Goal: Task Accomplishment & Management: Manage account settings

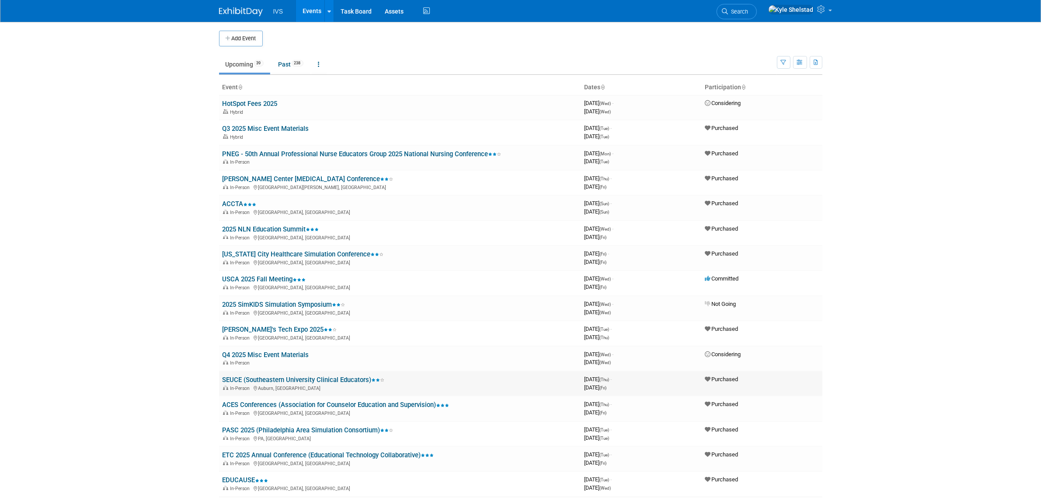
scroll to position [474, 0]
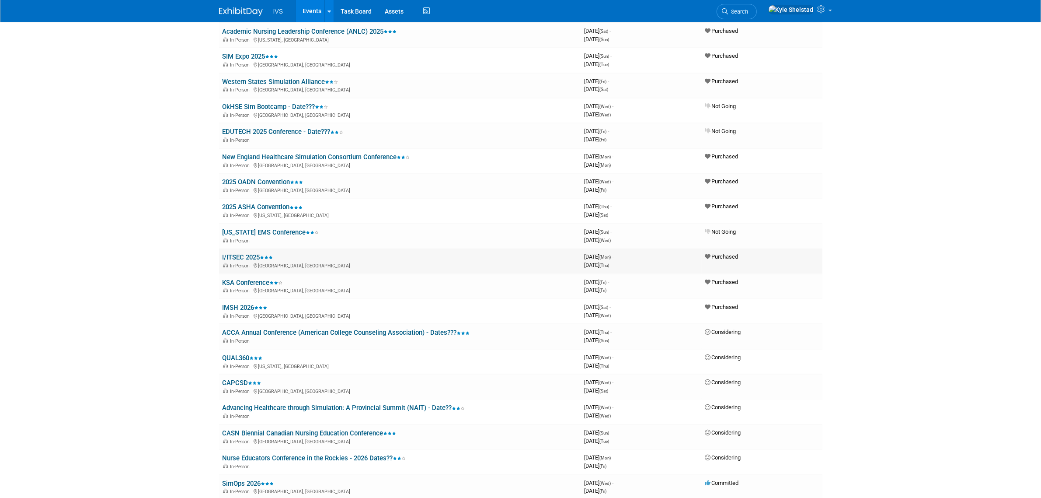
click at [248, 253] on link "I/ITSEC 2025" at bounding box center [248, 257] width 51 height 8
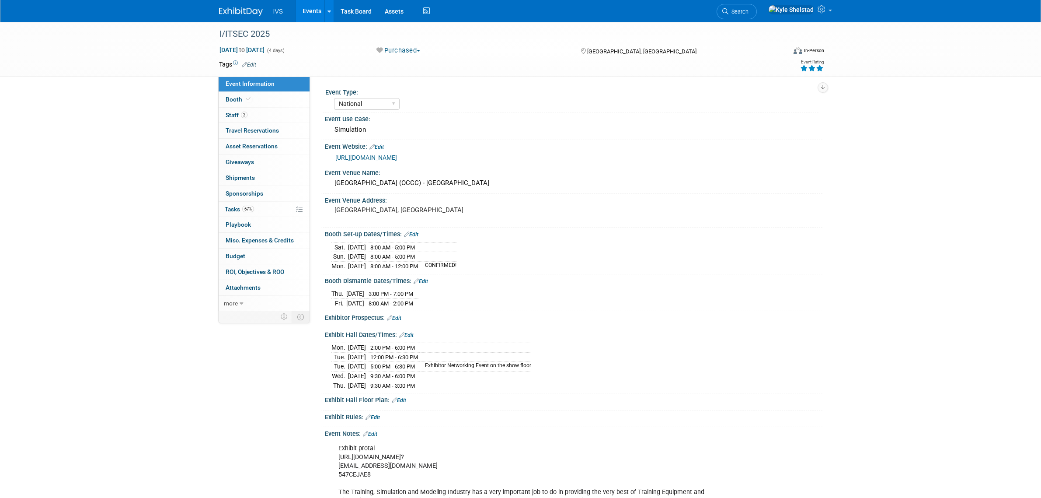
select select "National"
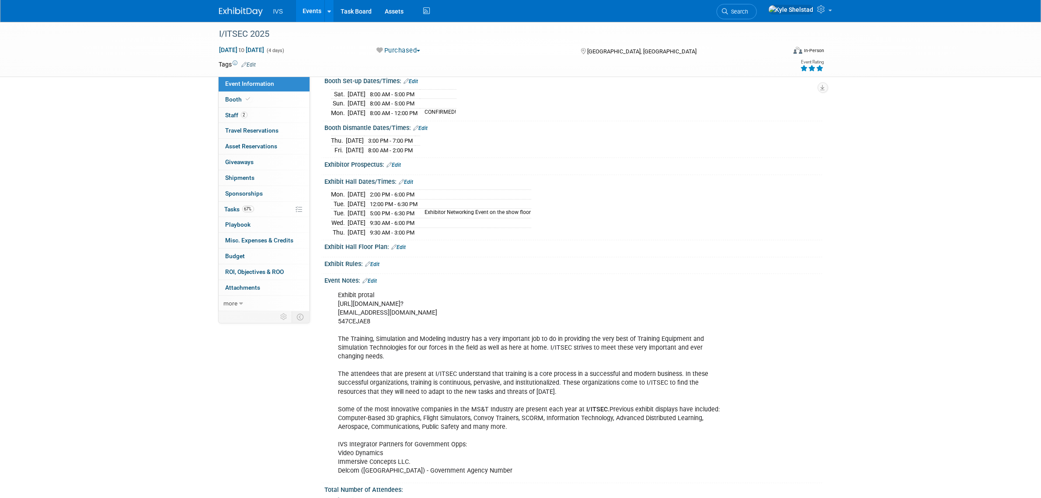
scroll to position [182, 0]
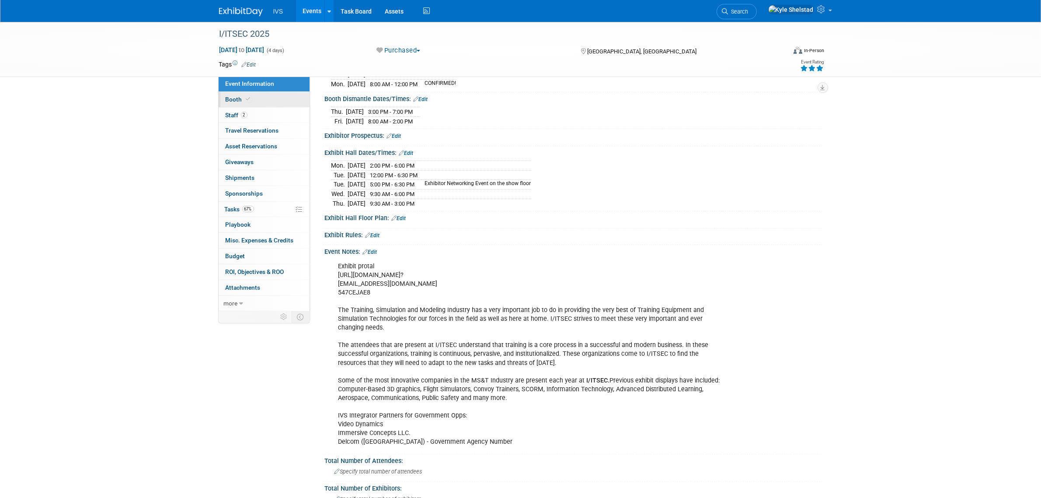
click at [287, 99] on link "Booth" at bounding box center [264, 99] width 91 height 15
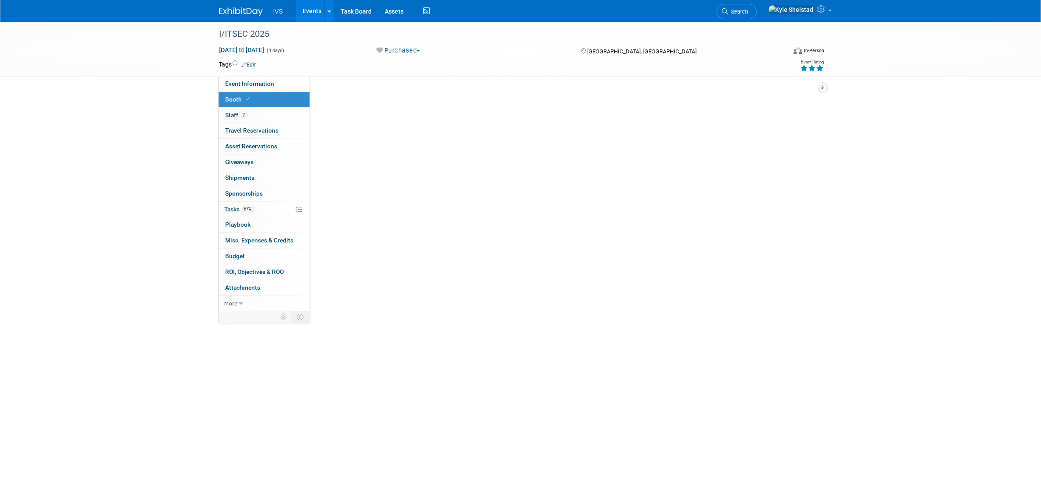
scroll to position [0, 0]
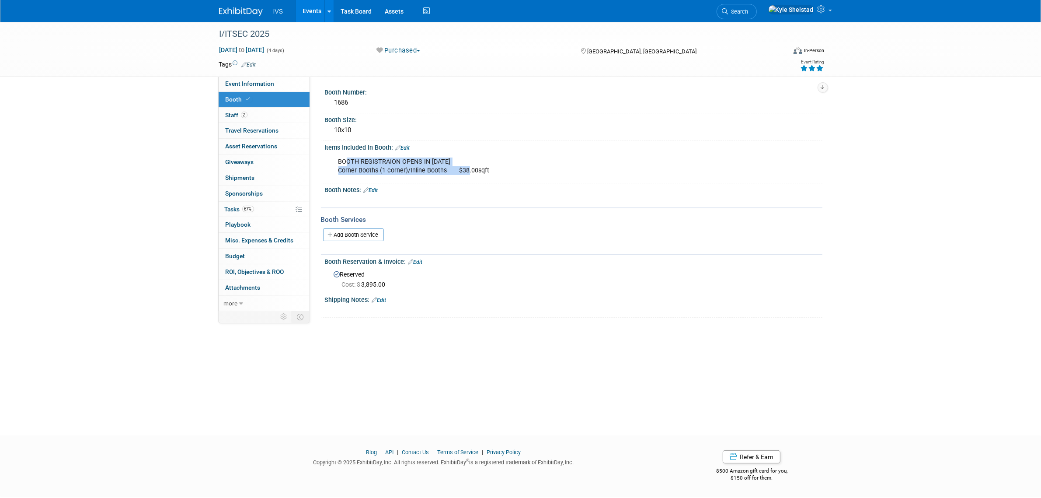
drag, startPoint x: 344, startPoint y: 161, endPoint x: 517, endPoint y: 175, distance: 173.3
click at [517, 175] on div "BOOTH REGISTRAION OPENS IN APRIL 2025 Corner Booths (1 corner)/Inline Booths $3…" at bounding box center [529, 166] width 394 height 26
click at [521, 175] on div "BOOTH REGISTRAION OPENS IN APRIL 2025 Corner Booths (1 corner)/Inline Booths $3…" at bounding box center [529, 166] width 394 height 26
drag, startPoint x: 507, startPoint y: 171, endPoint x: 455, endPoint y: 171, distance: 52.5
click at [460, 171] on div "BOOTH REGISTRAION OPENS IN APRIL 2025 Corner Booths (1 corner)/Inline Booths $3…" at bounding box center [529, 166] width 394 height 26
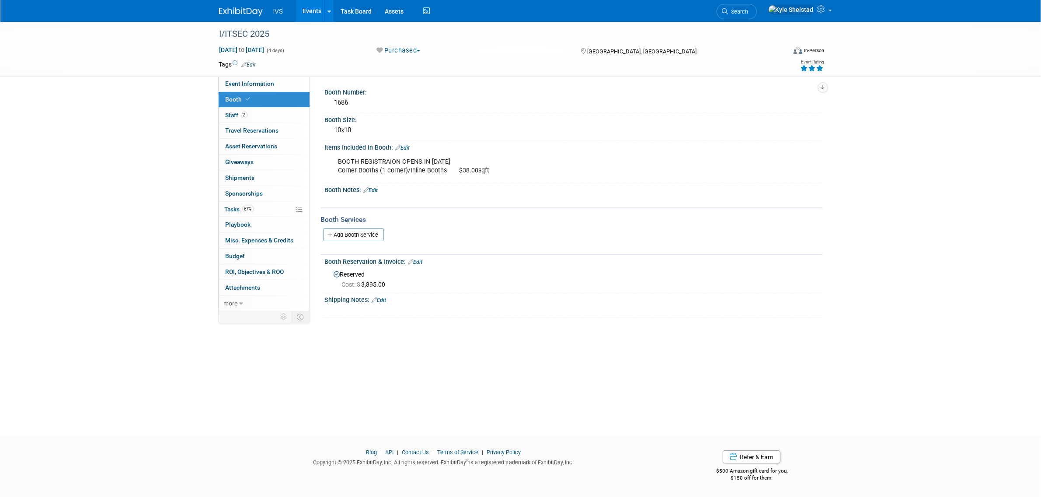
drag, startPoint x: 359, startPoint y: 161, endPoint x: 495, endPoint y: 162, distance: 136.0
click at [421, 158] on div "BOOTH REGISTRAION OPENS IN APRIL 2025 Corner Booths (1 corner)/Inline Booths $3…" at bounding box center [529, 166] width 394 height 26
click at [495, 162] on div "BOOTH REGISTRAION OPENS IN APRIL 2025 Corner Booths (1 corner)/Inline Booths $3…" at bounding box center [529, 166] width 394 height 26
click at [258, 80] on span "Event Information" at bounding box center [250, 83] width 49 height 7
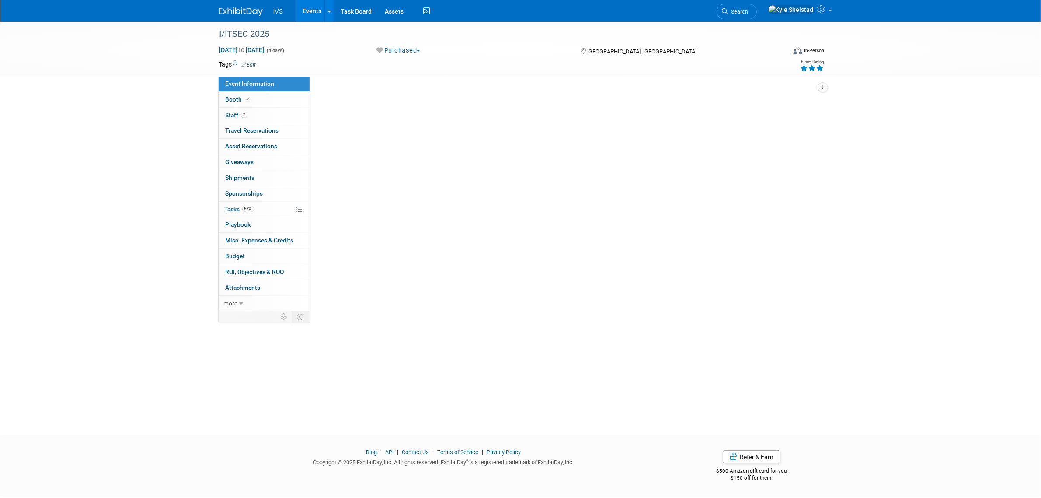
select select "National"
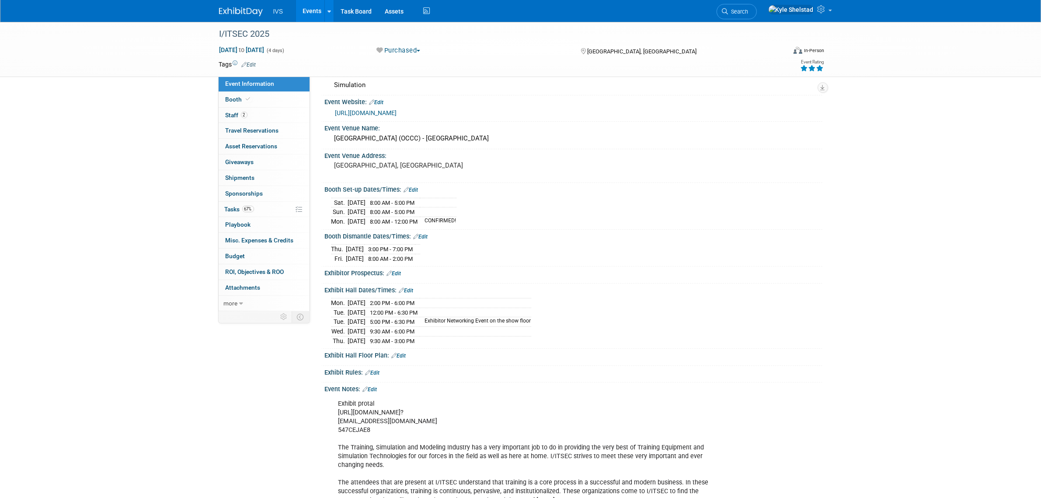
scroll to position [182, 0]
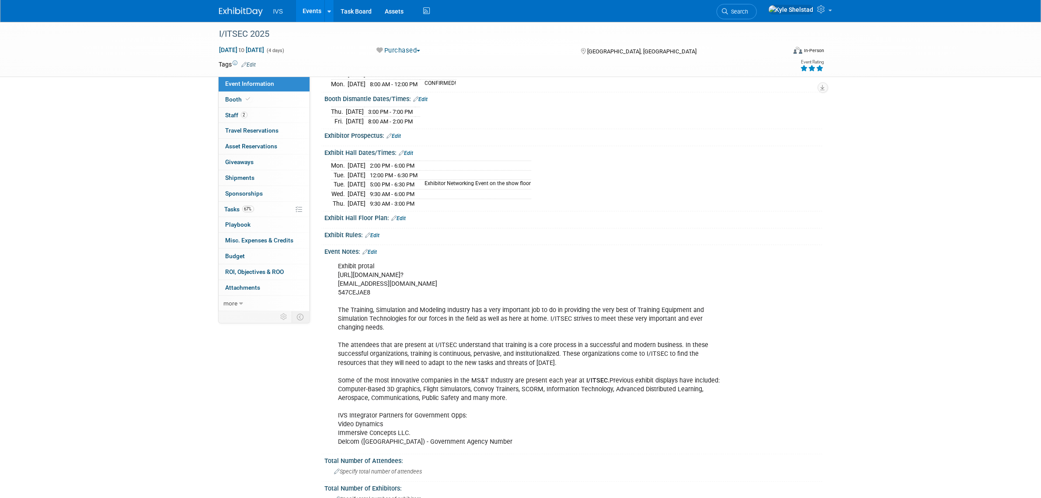
click at [372, 255] on link "Edit" at bounding box center [370, 252] width 14 height 6
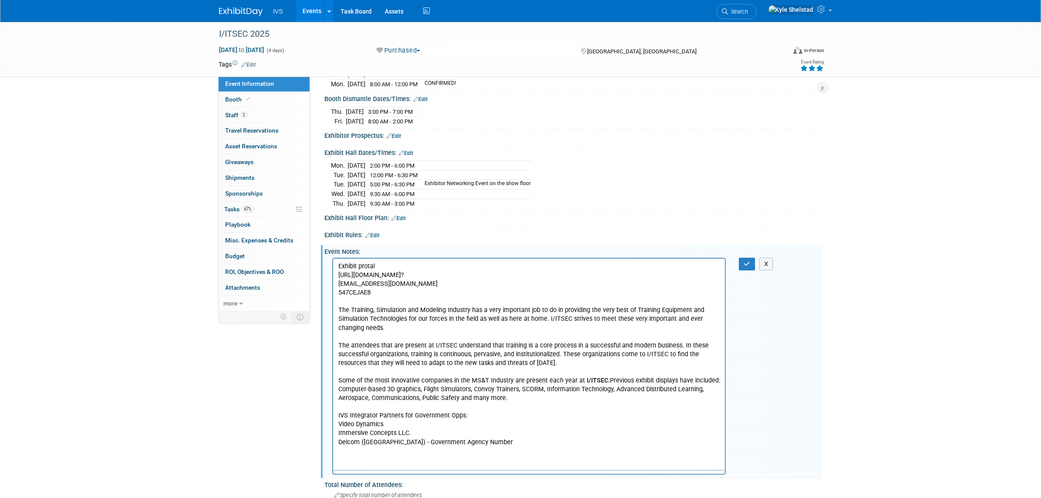
scroll to position [0, 0]
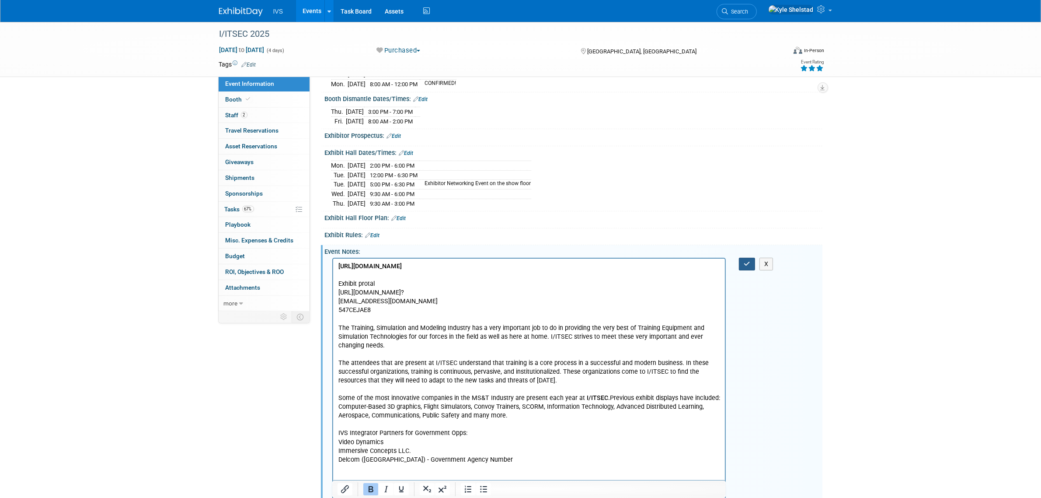
click at [742, 269] on button "button" at bounding box center [747, 264] width 16 height 13
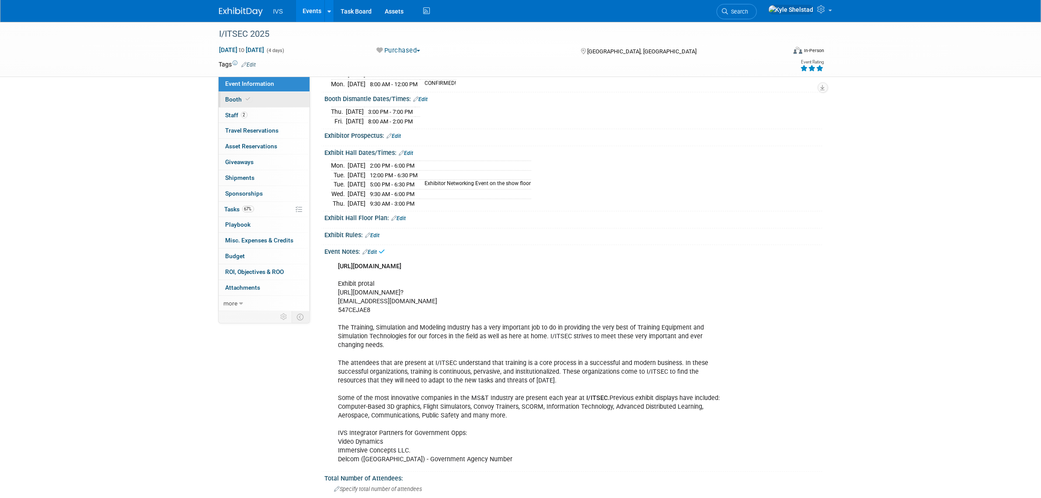
click at [259, 98] on link "Booth" at bounding box center [264, 99] width 91 height 15
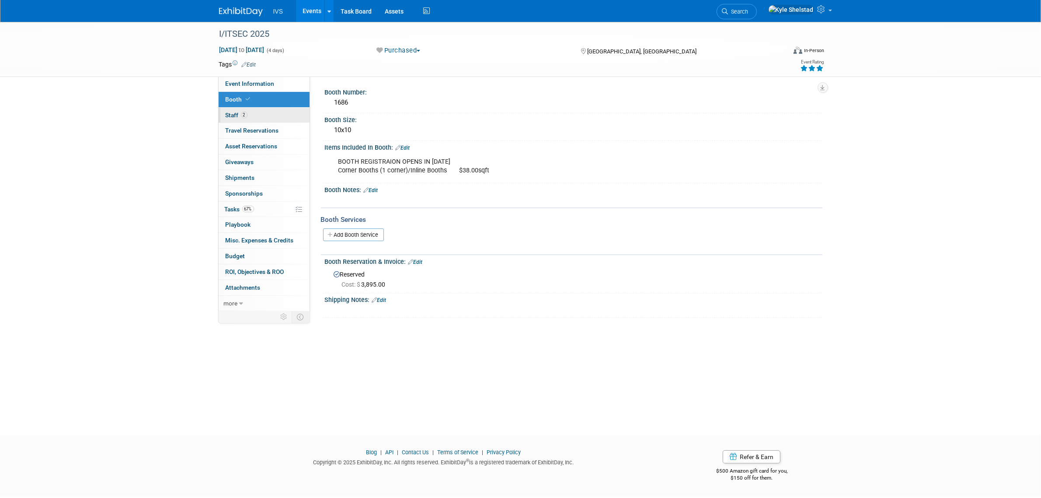
click at [258, 116] on link "2 Staff 2" at bounding box center [264, 115] width 91 height 15
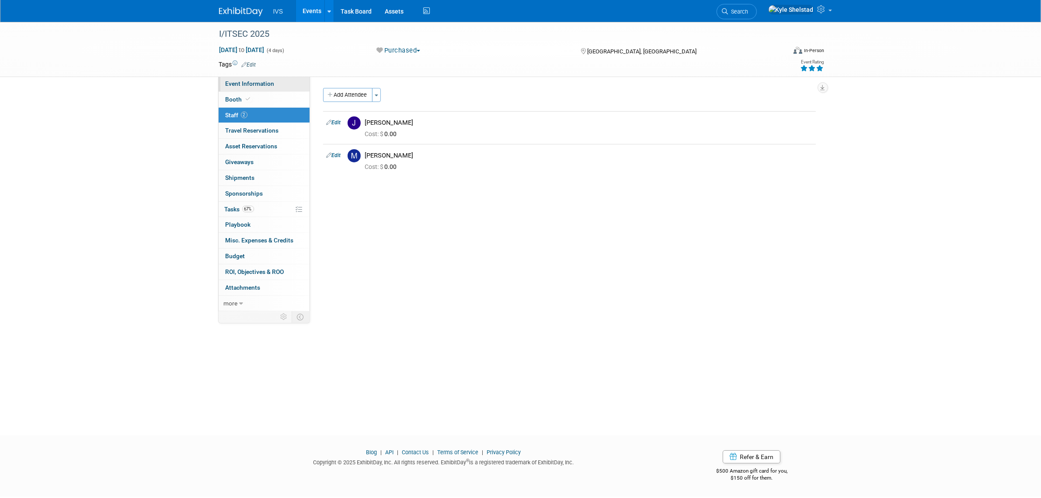
click at [282, 81] on link "Event Information" at bounding box center [264, 83] width 91 height 15
select select "National"
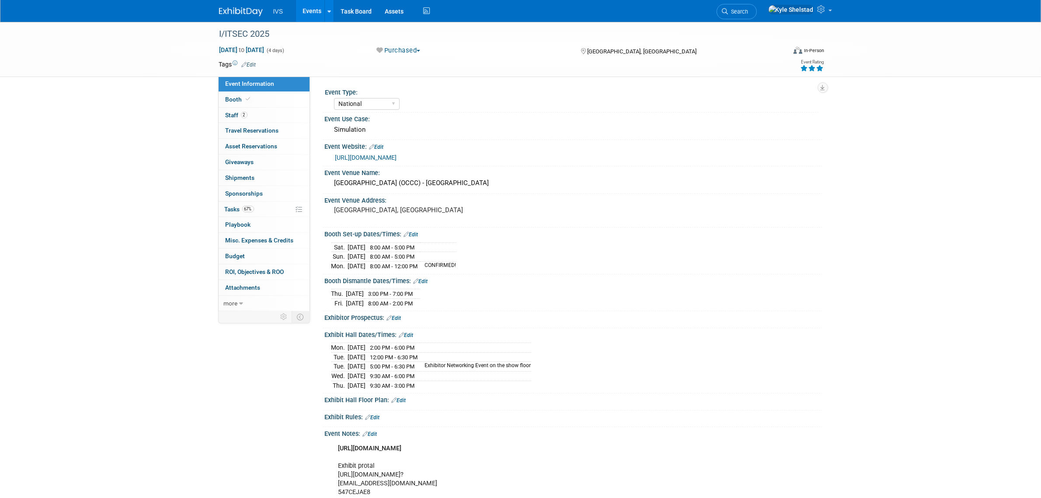
click at [413, 232] on link "Edit" at bounding box center [411, 234] width 14 height 6
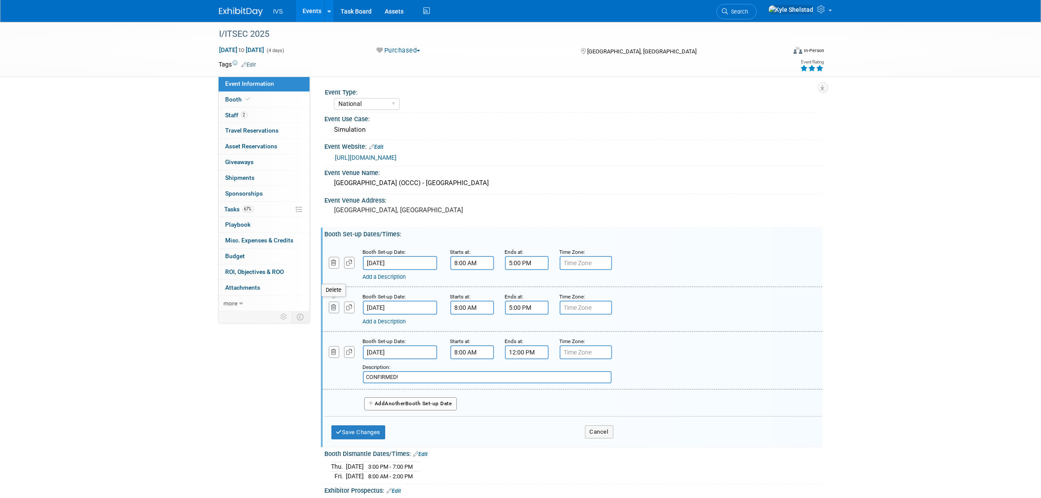
click at [335, 304] on icon "button" at bounding box center [335, 307] width 6 height 6
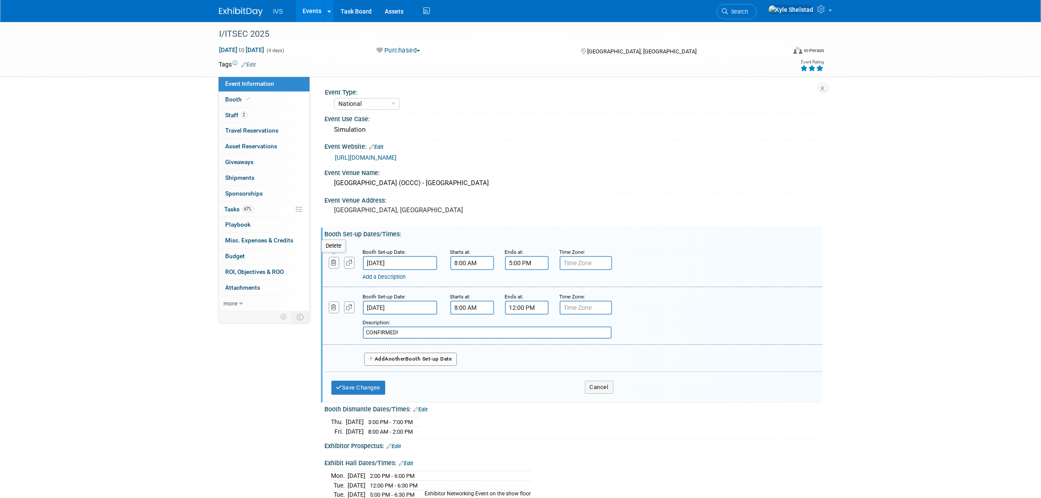
click at [332, 260] on icon "button" at bounding box center [335, 263] width 6 height 6
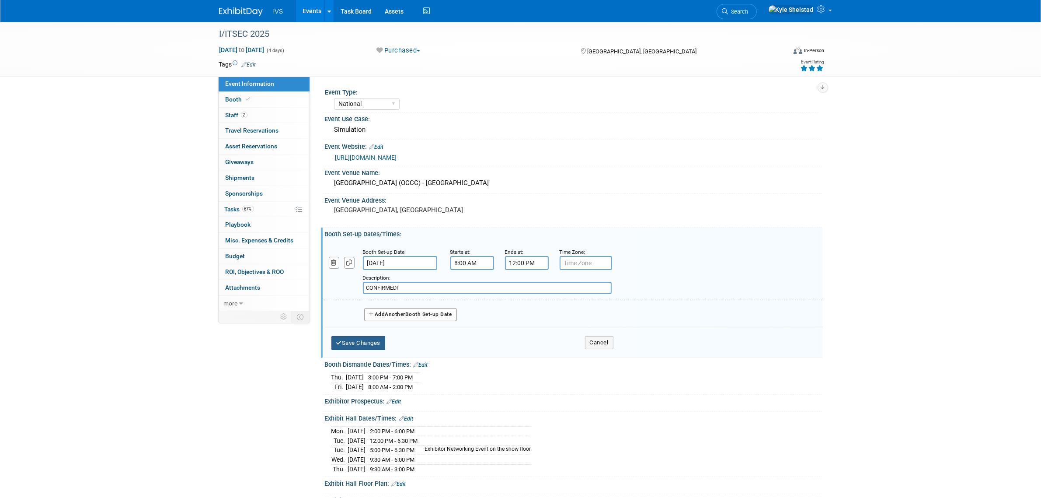
drag, startPoint x: 362, startPoint y: 342, endPoint x: 367, endPoint y: 342, distance: 5.7
click at [362, 342] on button "Save Changes" at bounding box center [359, 343] width 54 height 14
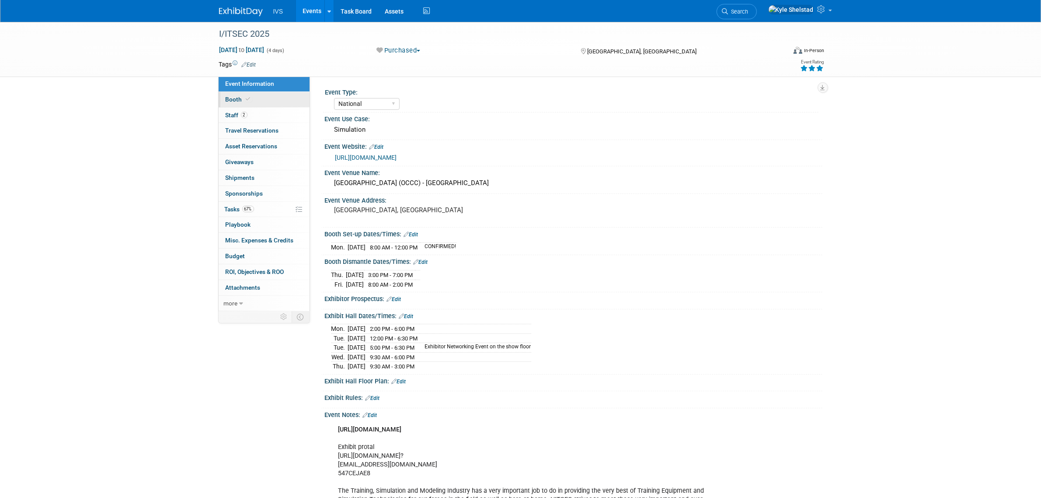
click at [267, 97] on link "Booth" at bounding box center [264, 99] width 91 height 15
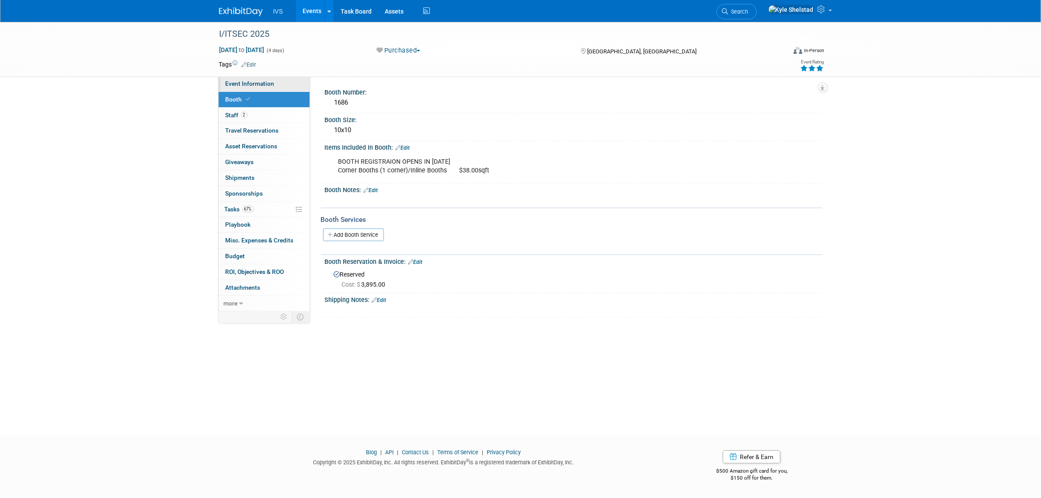
click at [286, 82] on link "Event Information" at bounding box center [264, 83] width 91 height 15
select select "National"
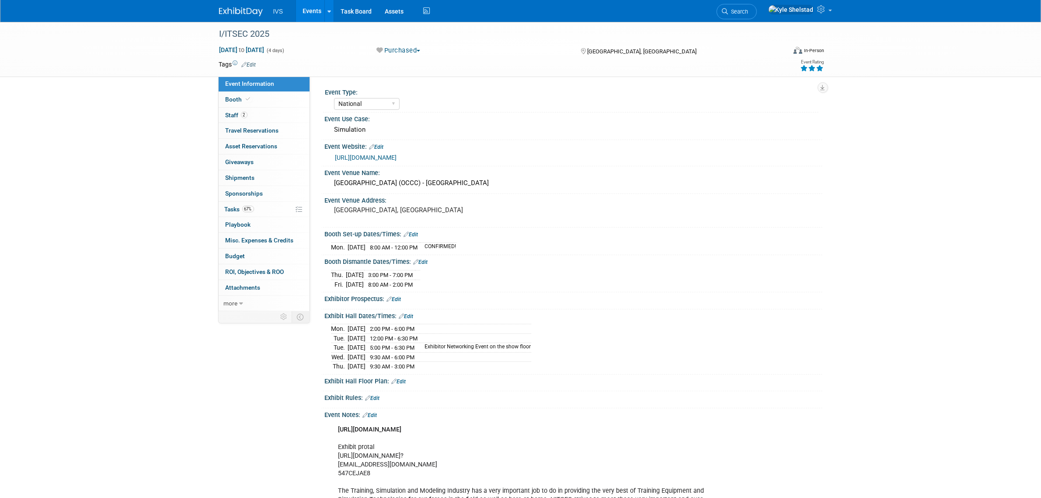
click at [314, 14] on link "Events" at bounding box center [312, 11] width 32 height 22
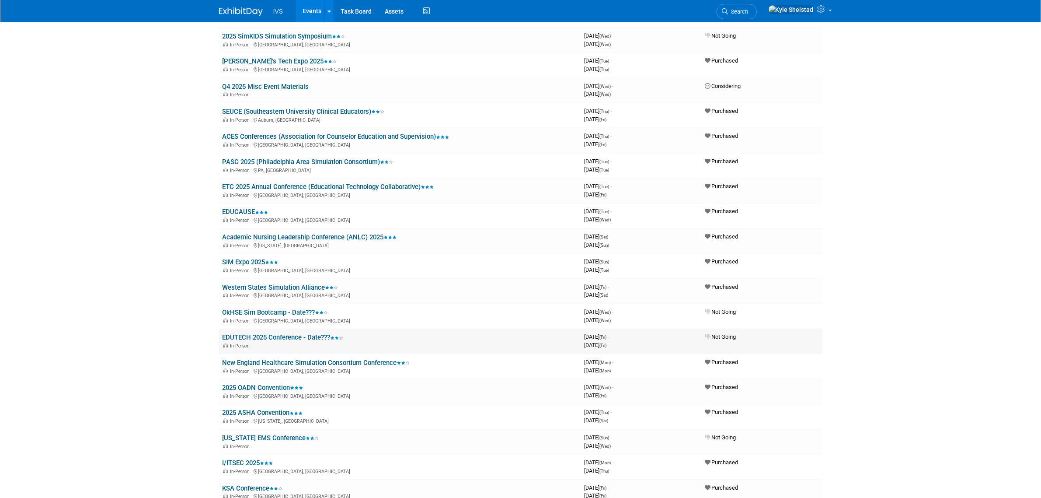
scroll to position [364, 0]
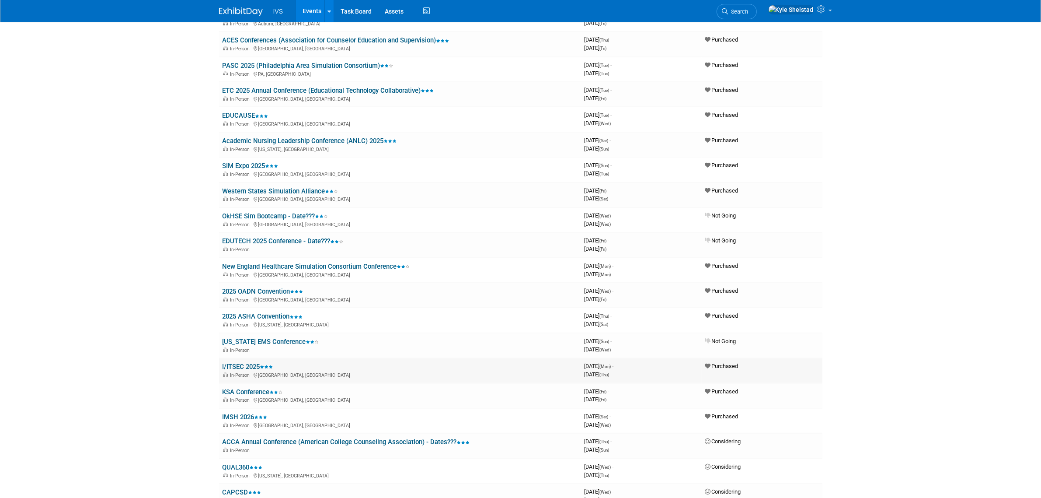
click at [234, 363] on link "I/ITSEC 2025" at bounding box center [248, 367] width 51 height 8
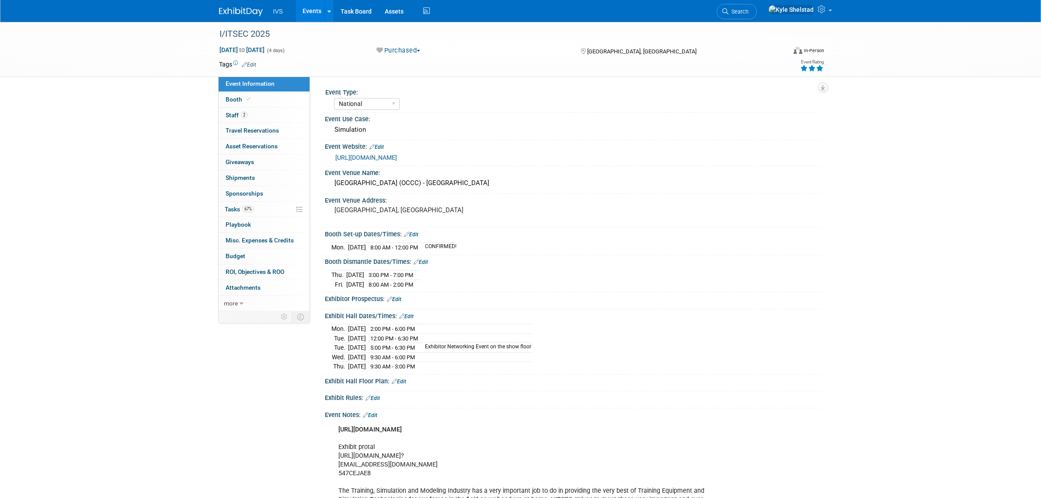
select select "National"
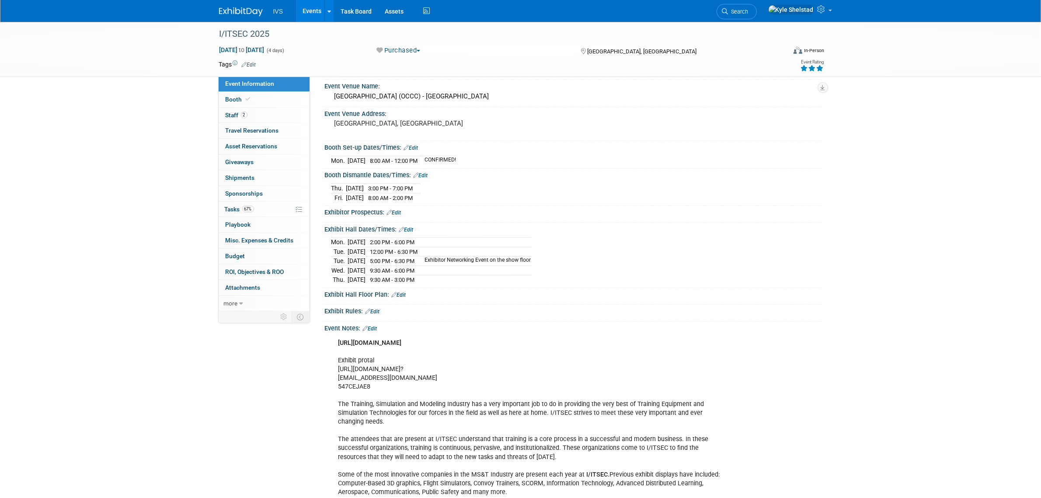
scroll to position [109, 0]
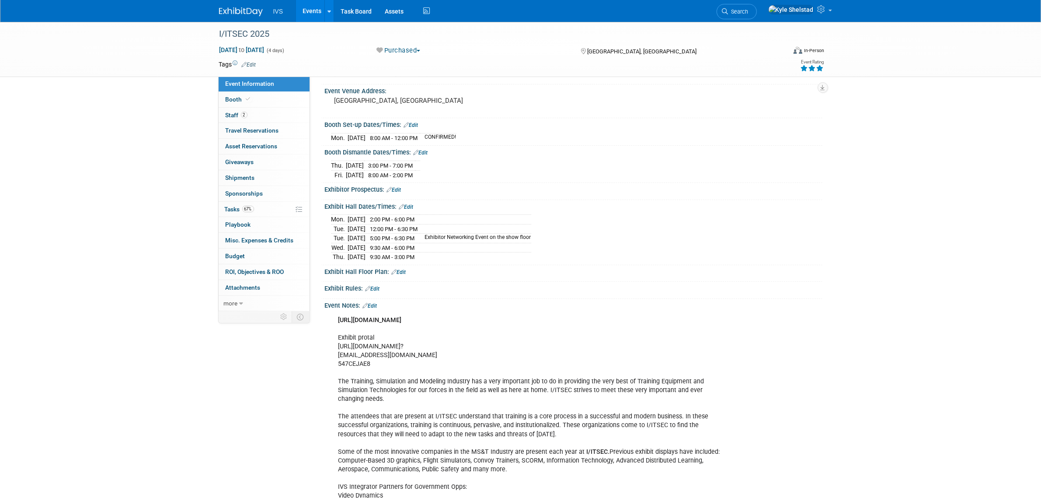
click at [373, 307] on link "Edit" at bounding box center [370, 306] width 14 height 6
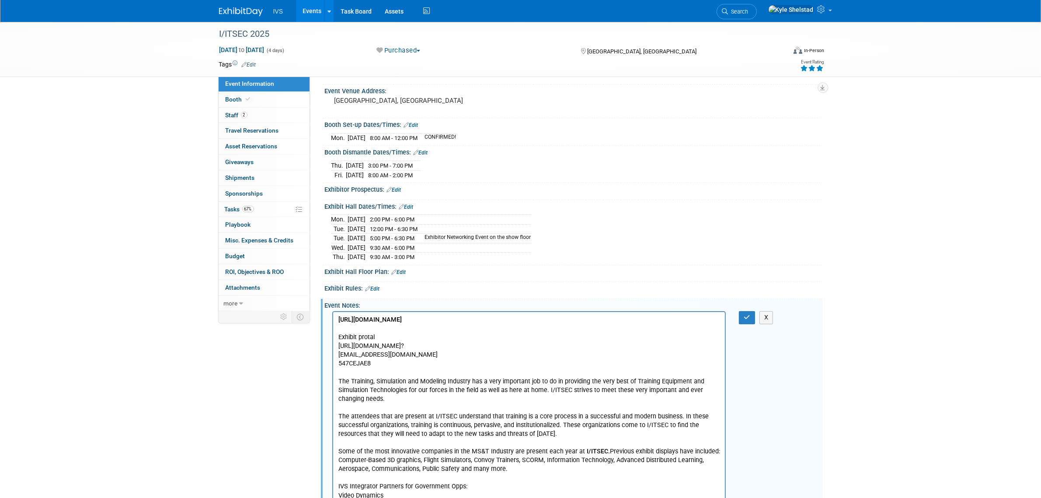
scroll to position [0, 0]
click at [526, 326] on p "[URL][DOMAIN_NAME] Exhibit protal [URL][DOMAIN_NAME]? [EMAIL_ADDRESS][DOMAIN_NA…" at bounding box center [529, 416] width 382 height 202
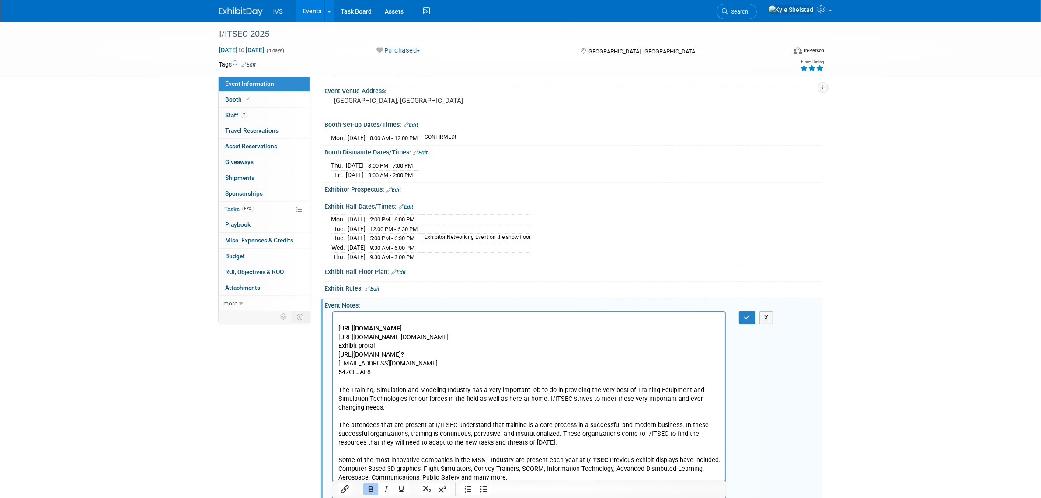
click at [515, 321] on p "Rich Text Area. Press ALT-0 for help." at bounding box center [529, 319] width 382 height 9
click at [509, 331] on p "[URL][DOMAIN_NAME]" at bounding box center [529, 328] width 382 height 9
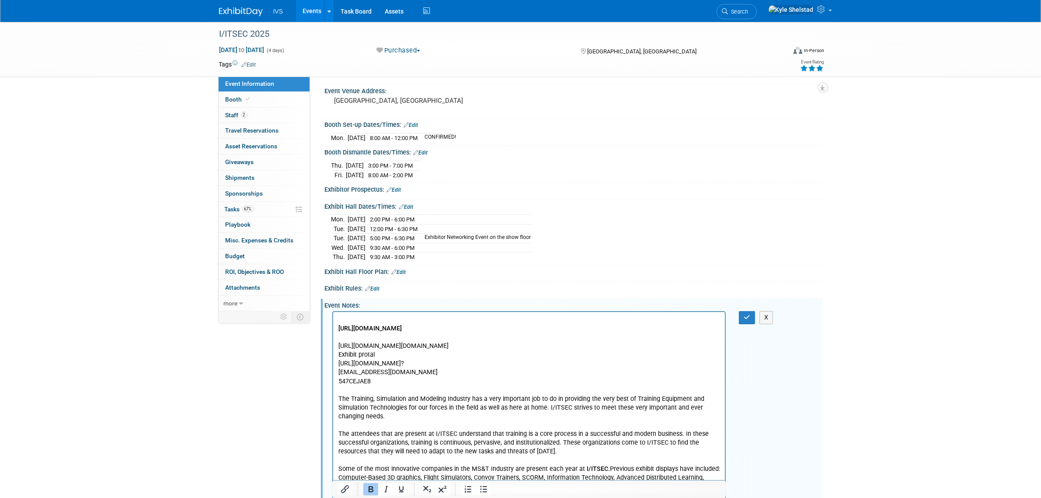
click at [339, 362] on p "[URL][DOMAIN_NAME][DOMAIN_NAME] Exhibit protal [URL][DOMAIN_NAME]? [EMAIL_ADDRE…" at bounding box center [529, 438] width 382 height 193
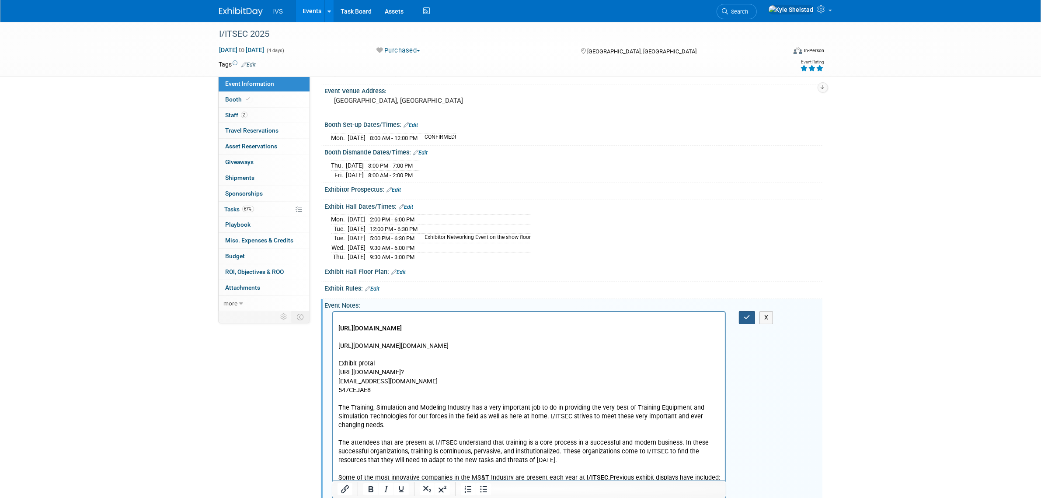
click at [749, 318] on icon "button" at bounding box center [747, 317] width 7 height 6
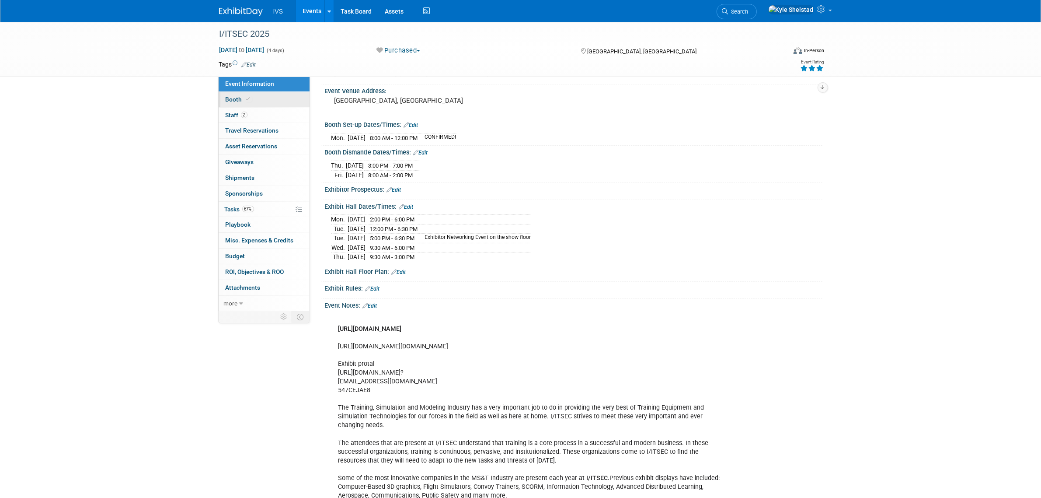
click at [285, 97] on link "Booth" at bounding box center [264, 99] width 91 height 15
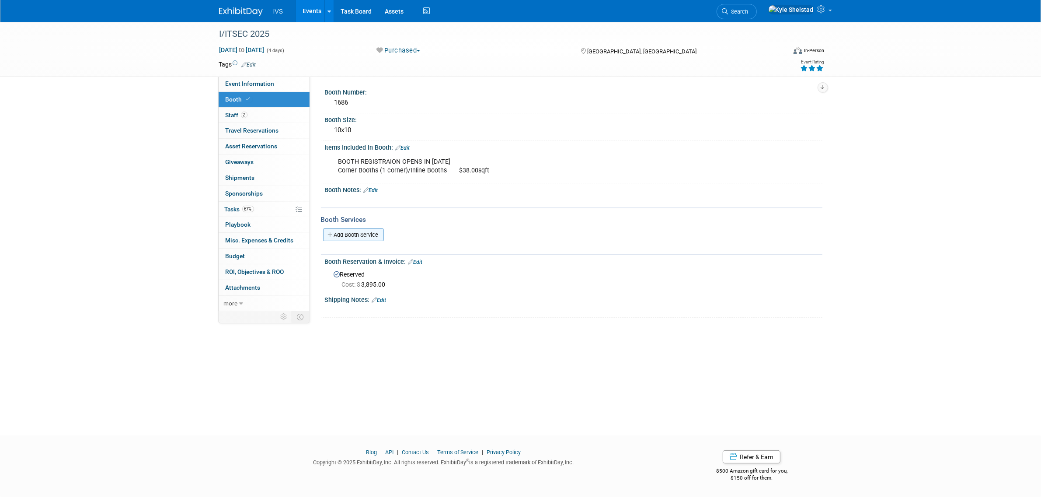
click at [367, 231] on link "Add Booth Service" at bounding box center [353, 234] width 61 height 13
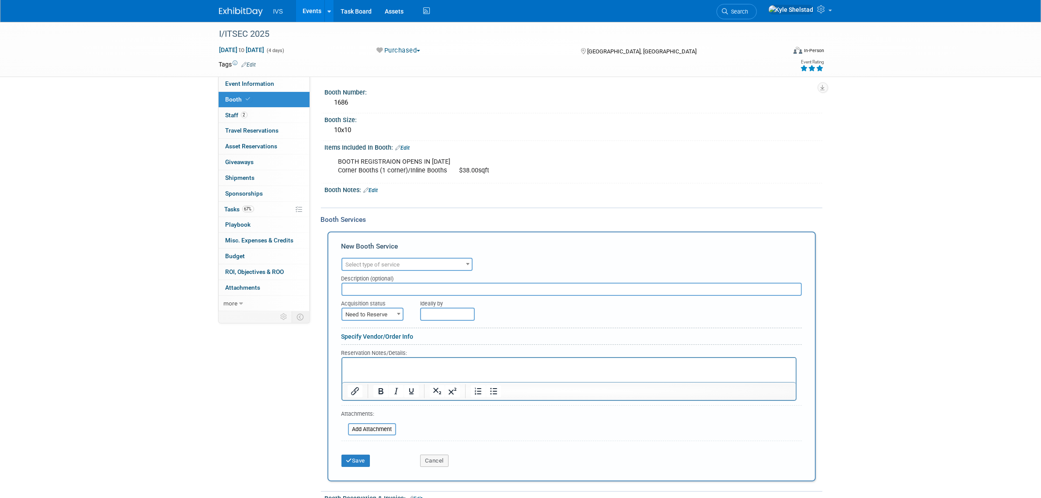
click at [381, 261] on span "Select type of service" at bounding box center [373, 264] width 54 height 7
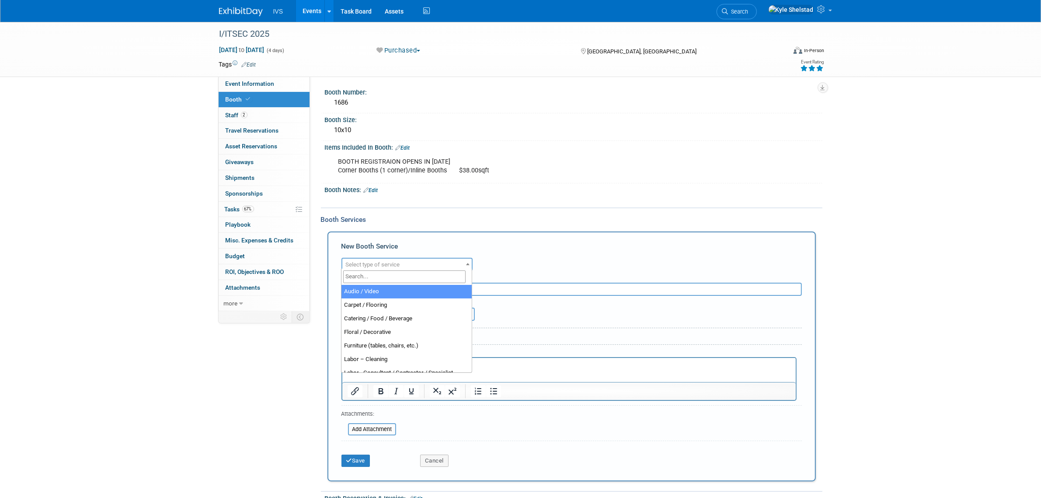
click at [391, 273] on input "search" at bounding box center [404, 276] width 122 height 13
type input "elect"
select select "8"
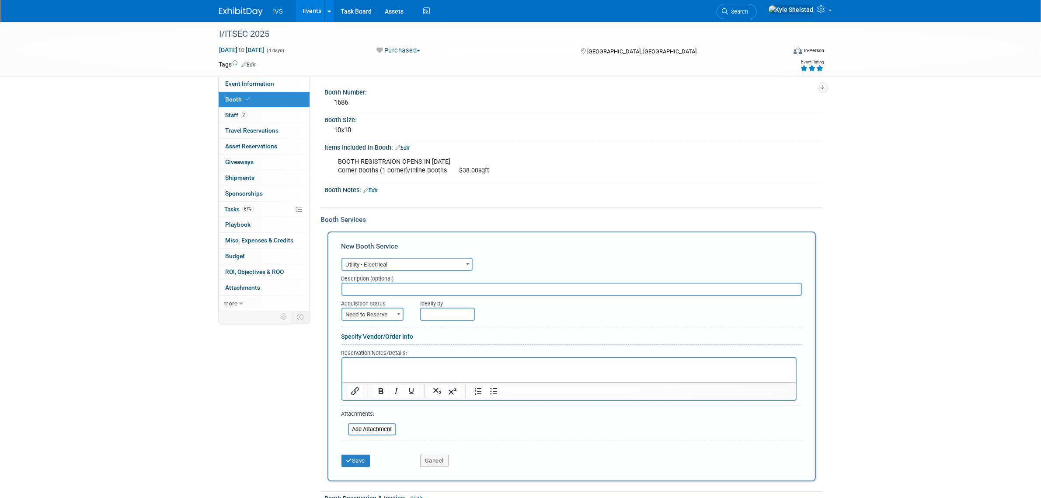
click at [959, 31] on div "I/ITSEC 2025 Dec 1, 2025 to Dec 4, 2025 (4 days) Dec 1, 2025 to Dec 4, 2025 Pur…" at bounding box center [520, 49] width 1041 height 55
click at [380, 312] on span "Need to Reserve" at bounding box center [372, 314] width 60 height 12
select select "2"
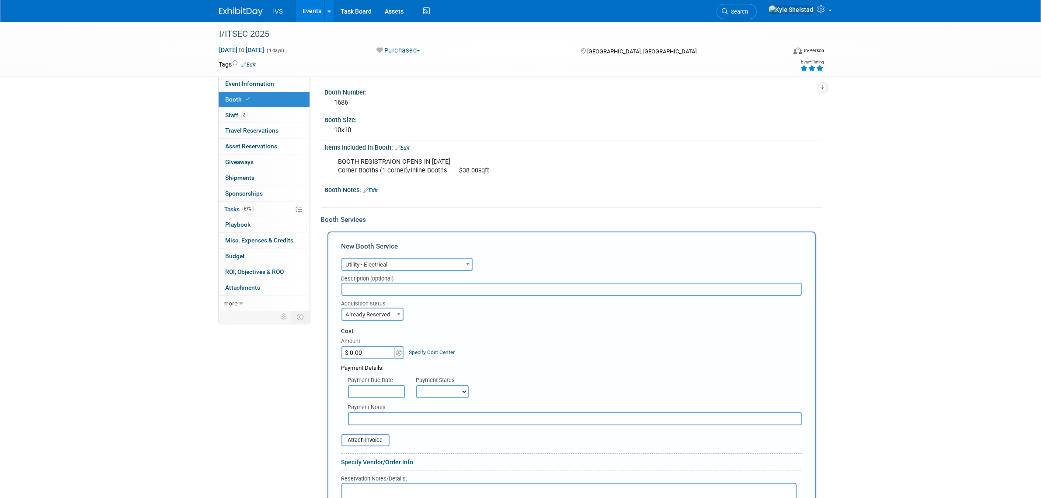
click at [375, 346] on input "$ 0.00" at bounding box center [369, 352] width 55 height 13
type input "$ 202.63"
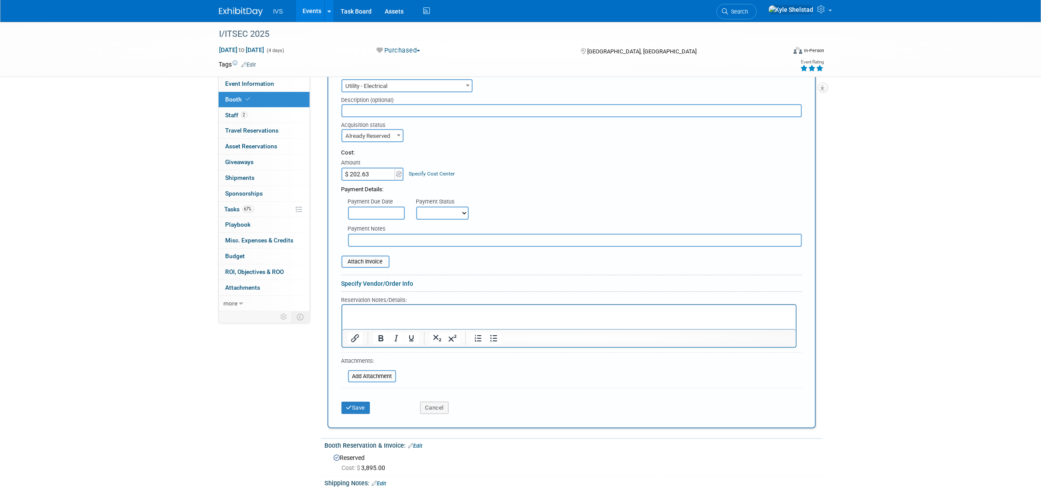
scroll to position [255, 0]
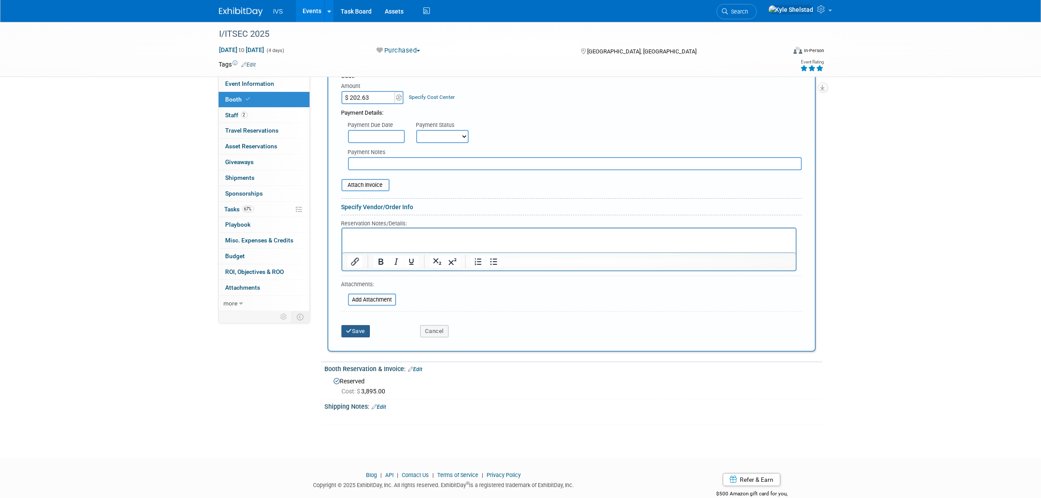
click at [353, 327] on button "Save" at bounding box center [356, 331] width 29 height 12
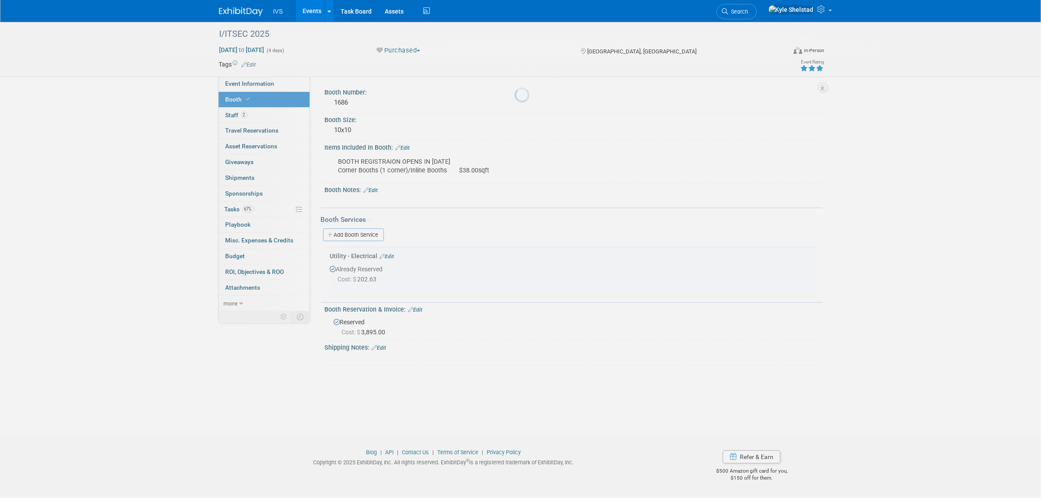
scroll to position [0, 0]
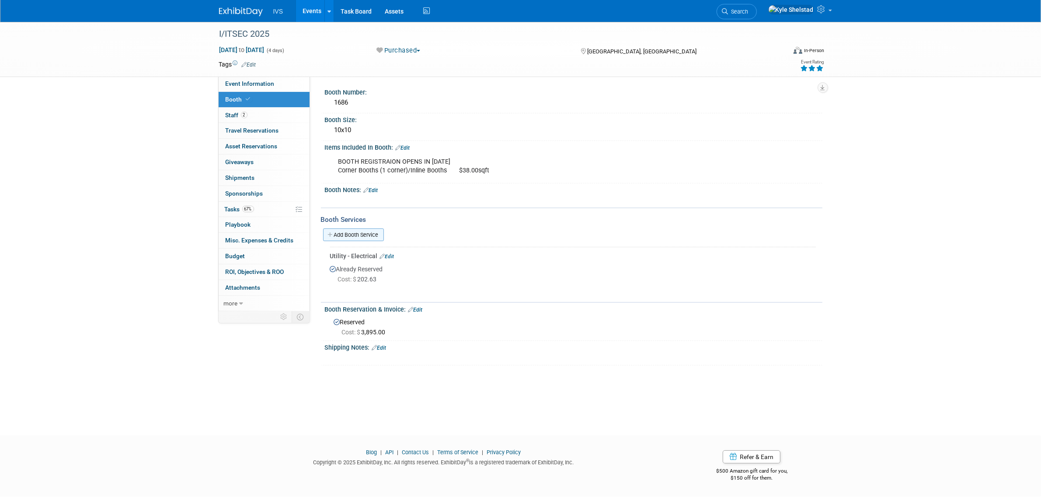
click at [359, 234] on link "Add Booth Service" at bounding box center [353, 234] width 61 height 13
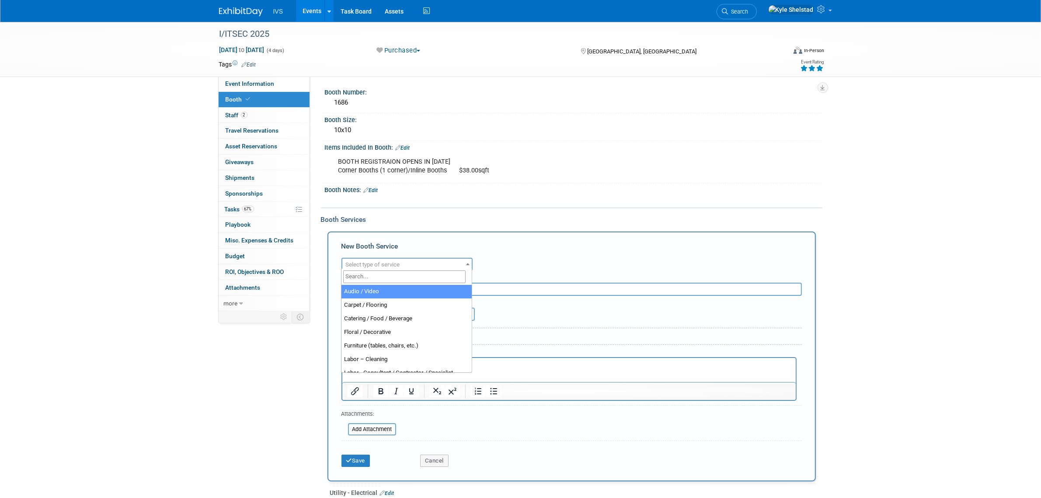
click at [363, 263] on span "Select type of service" at bounding box center [373, 264] width 54 height 7
select select "6"
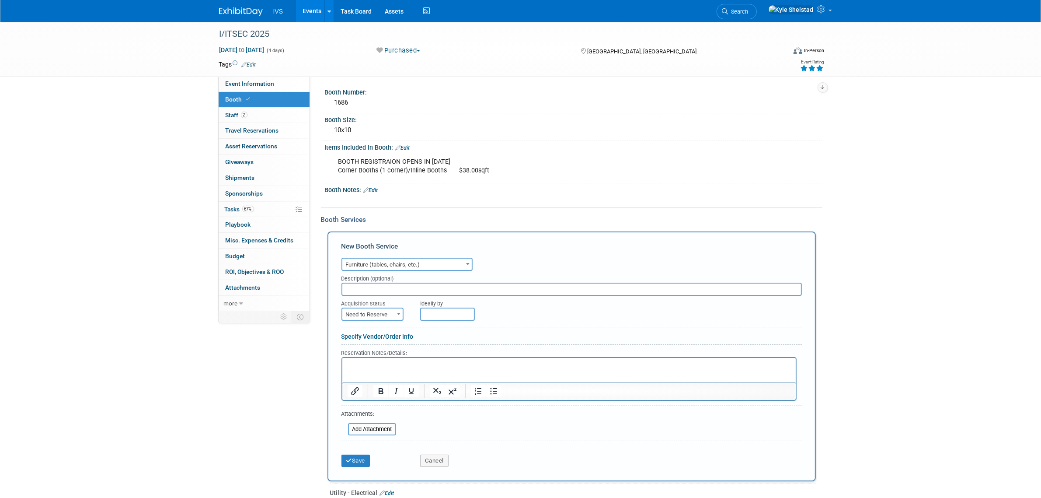
click at [394, 287] on input "text" at bounding box center [572, 289] width 461 height 13
type input "table, chairs, carpet"
click at [390, 307] on span "Need to Reserve" at bounding box center [373, 313] width 62 height 13
select select "2"
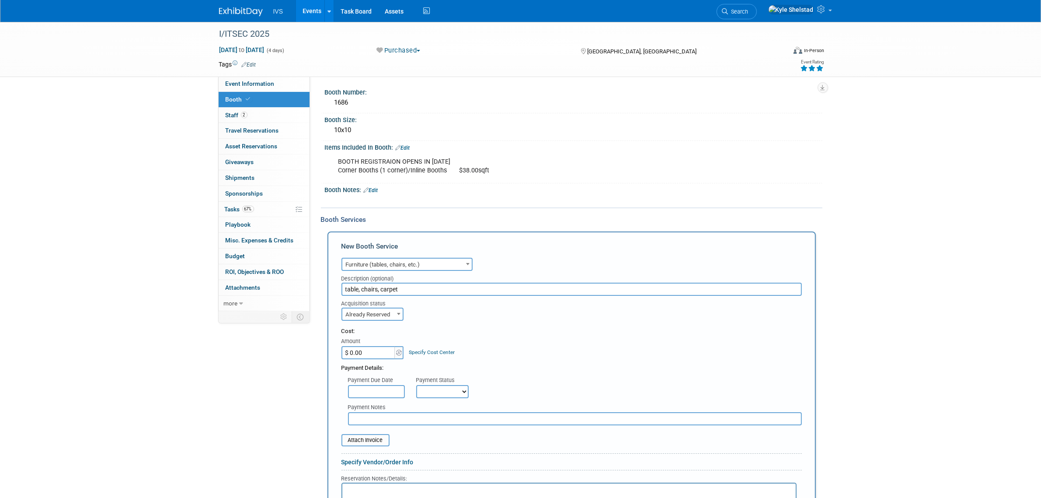
click at [381, 350] on input "$ 0.00" at bounding box center [369, 352] width 55 height 13
type input "$ 1,176.29"
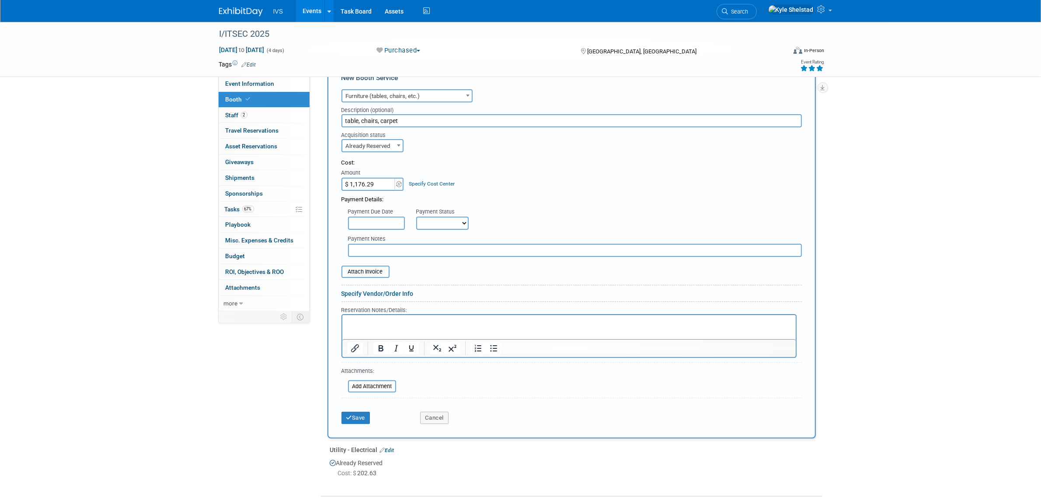
scroll to position [182, 0]
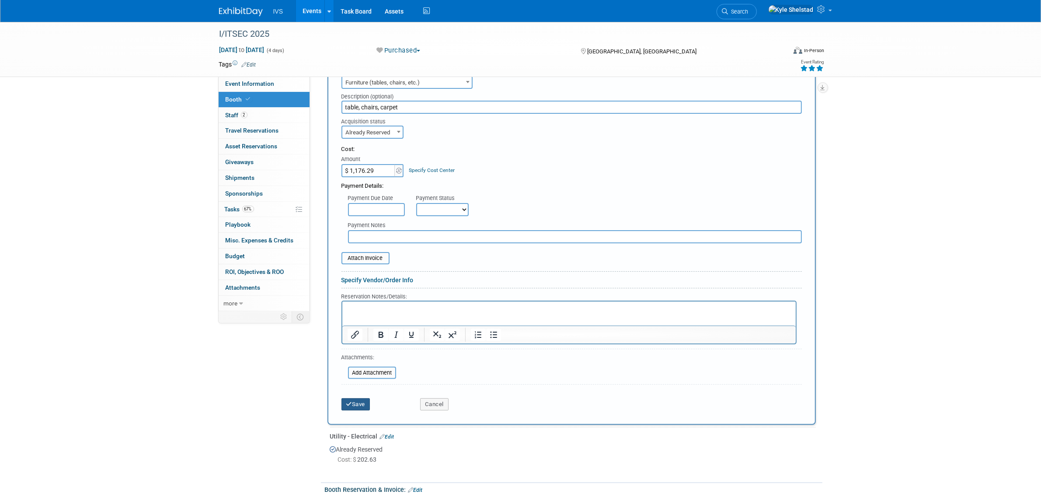
click at [361, 400] on button "Save" at bounding box center [356, 404] width 29 height 12
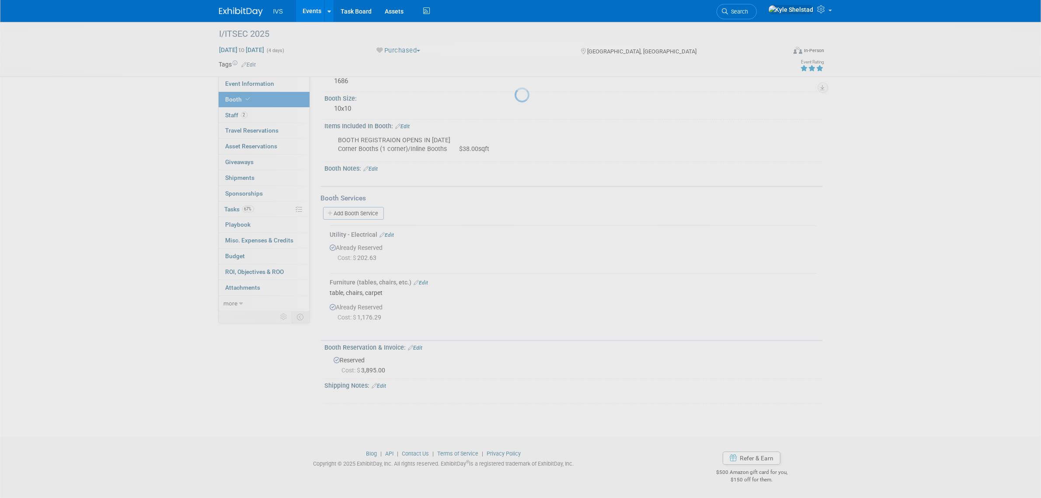
scroll to position [19, 0]
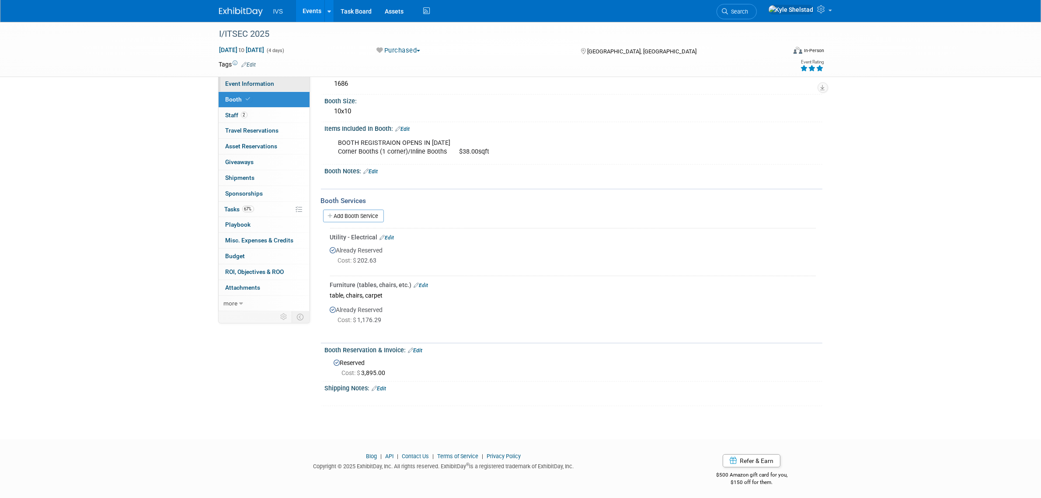
click at [270, 77] on link "Event Information" at bounding box center [264, 83] width 91 height 15
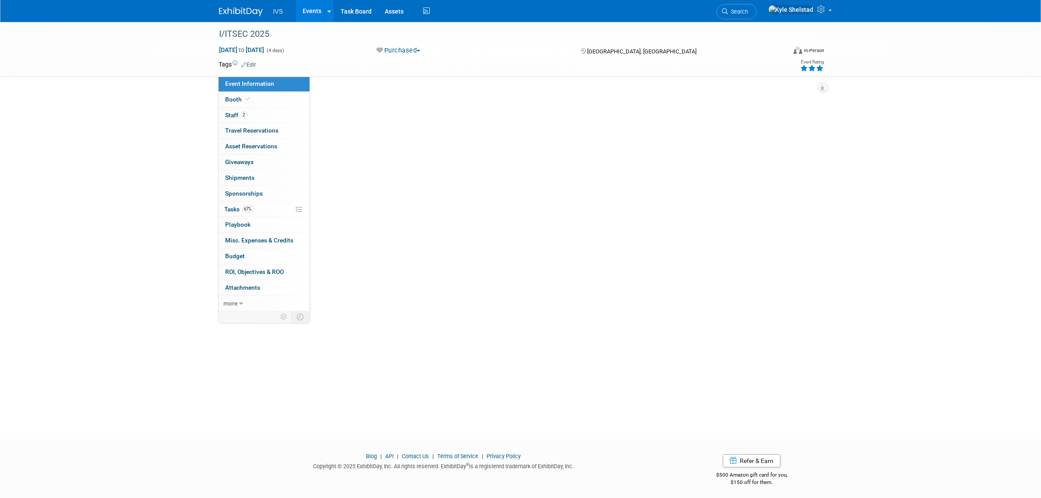
scroll to position [0, 0]
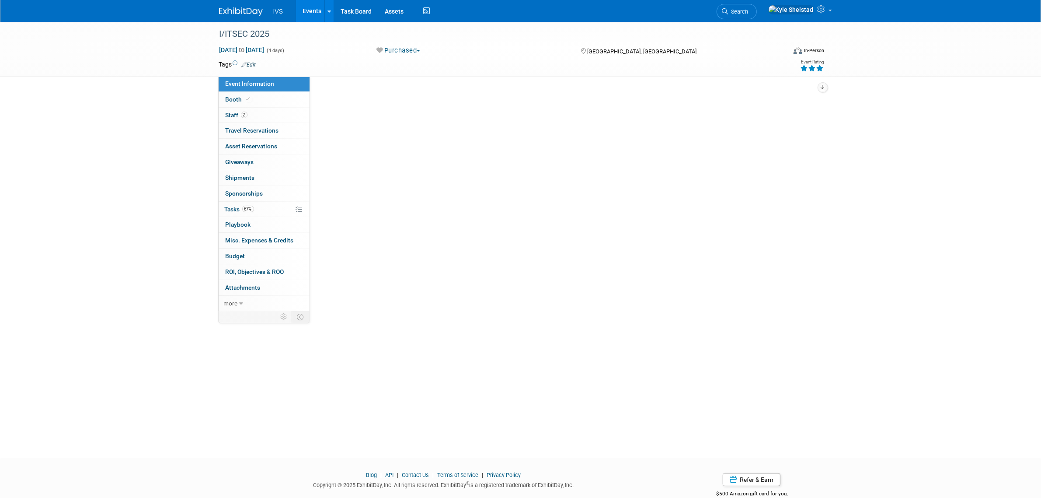
select select "National"
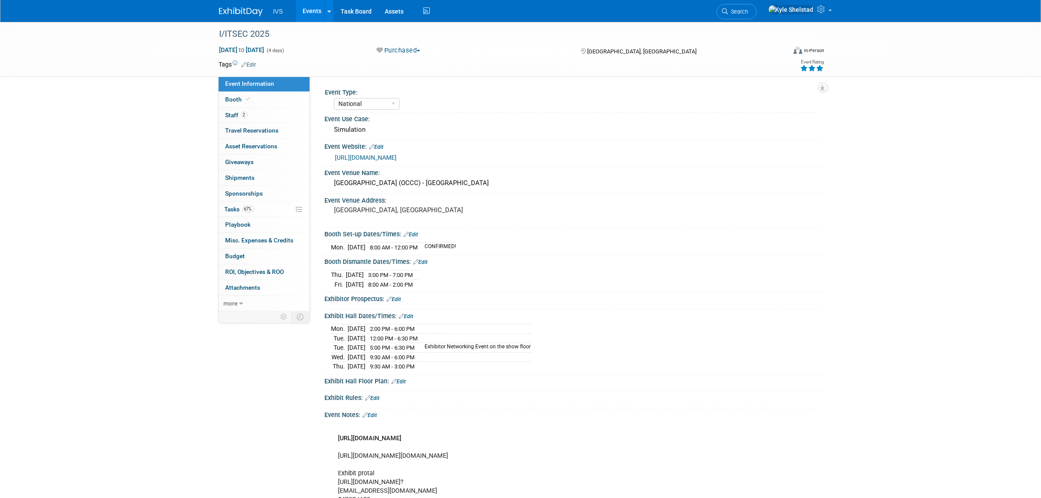
click at [397, 382] on link "Edit" at bounding box center [399, 381] width 14 height 6
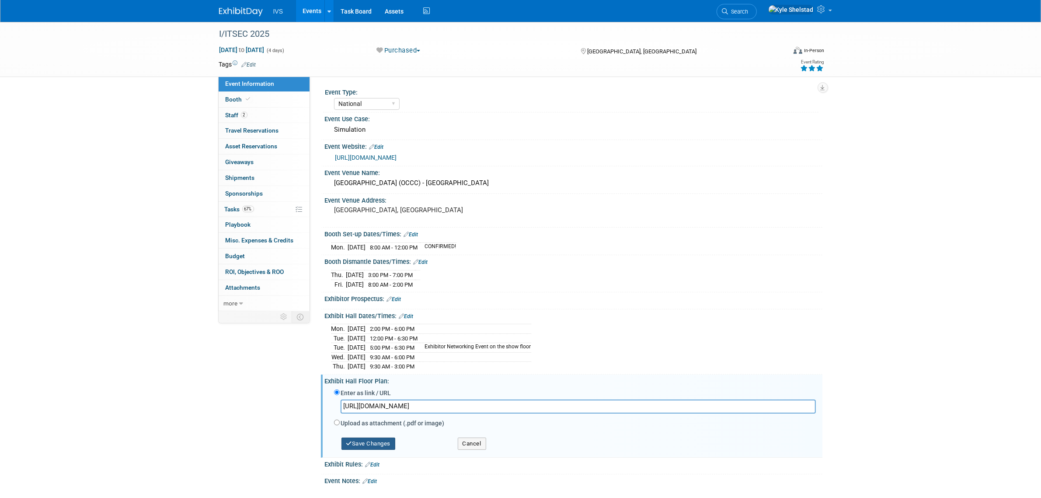
type input "https://exhibits.iitsec.org/2025/public/EventMap.aspx?ID=41344&shAvailable=1&so…"
click at [379, 443] on button "Save Changes" at bounding box center [369, 443] width 54 height 12
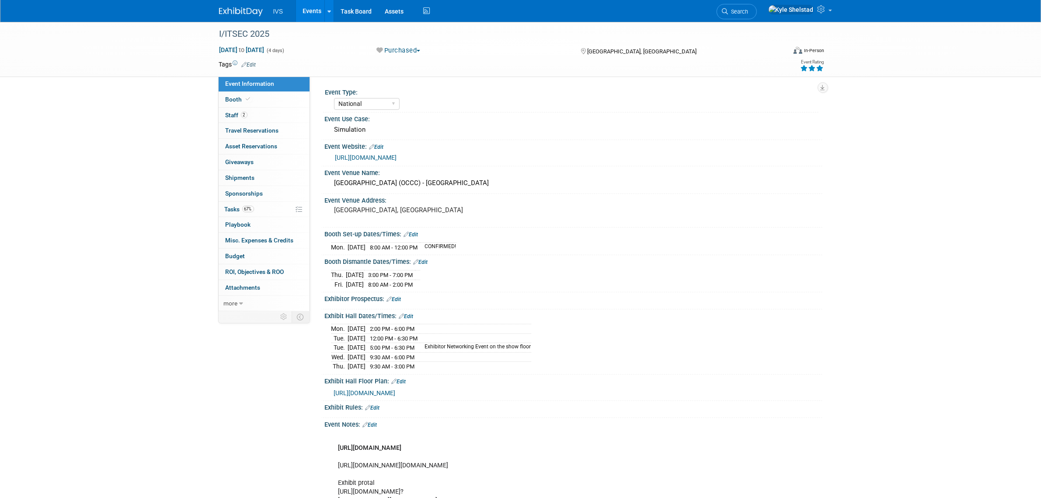
click at [307, 12] on link "Events" at bounding box center [312, 11] width 32 height 22
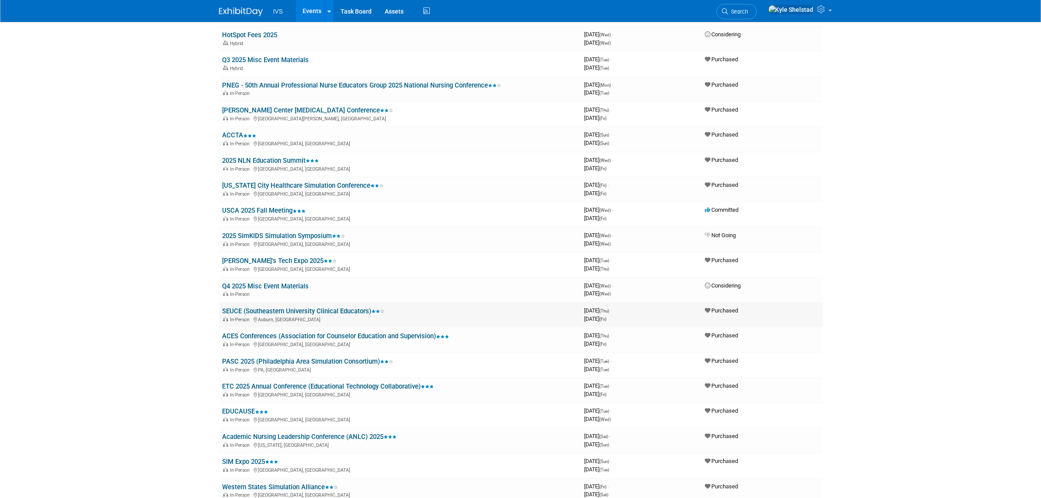
scroll to position [73, 0]
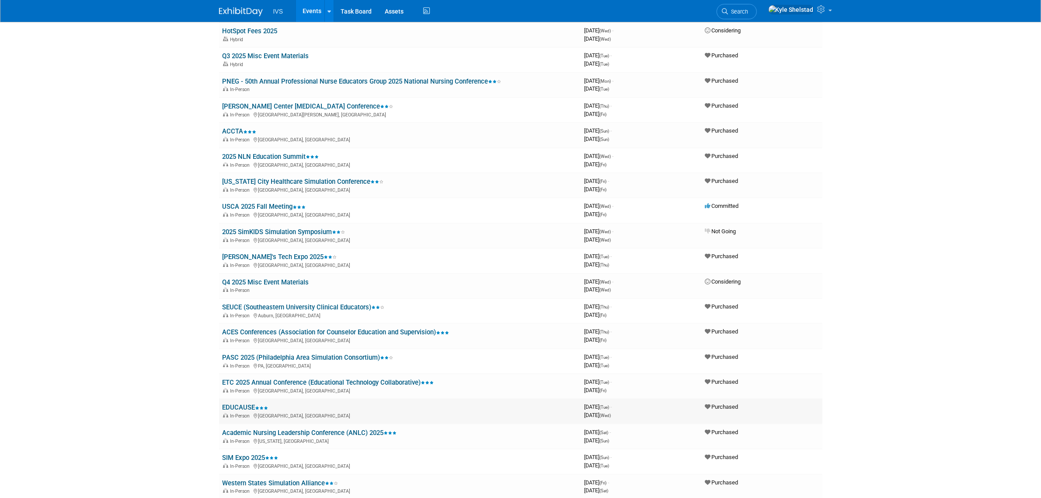
click at [234, 403] on link "EDUCAUSE" at bounding box center [246, 407] width 46 height 8
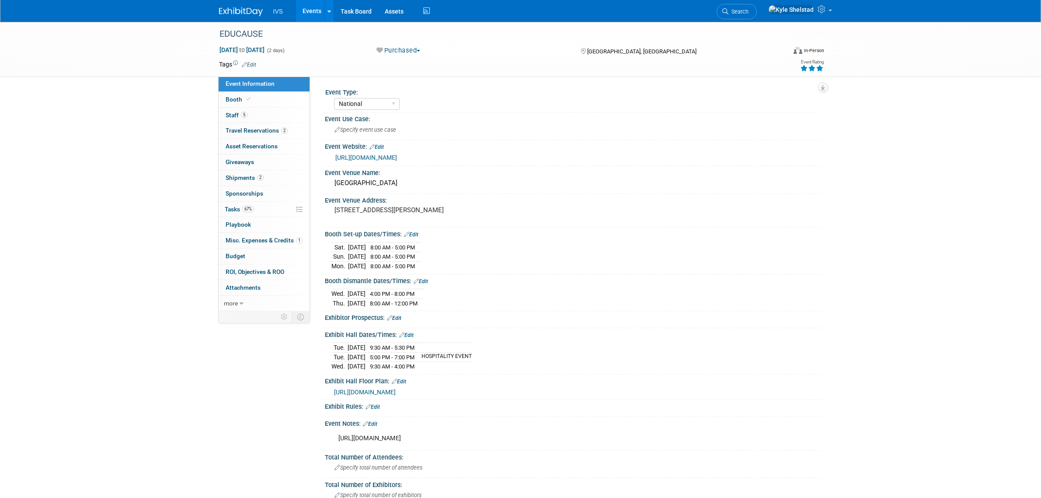
select select "National"
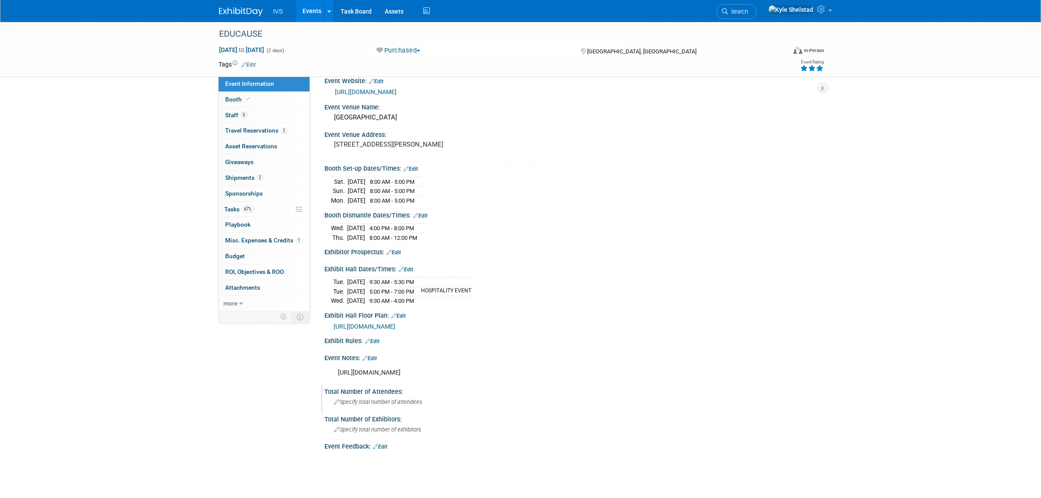
scroll to position [73, 0]
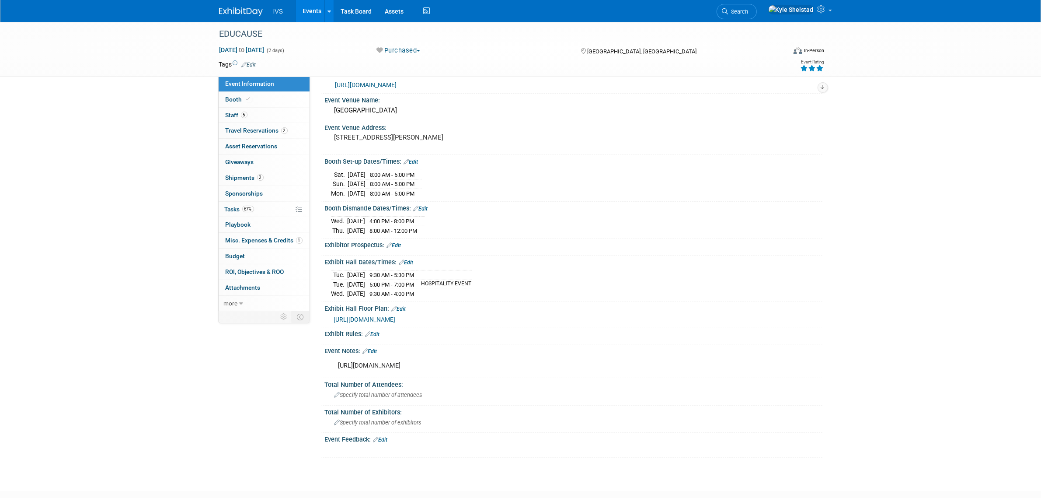
drag, startPoint x: 472, startPoint y: 369, endPoint x: 328, endPoint y: 368, distance: 143.0
click at [328, 368] on div "https://educause25.smallworldlabs.com/home X" at bounding box center [574, 365] width 498 height 21
copy div "https://educause25.smallworldlabs.com/home"
click at [254, 98] on link "Booth" at bounding box center [264, 99] width 91 height 15
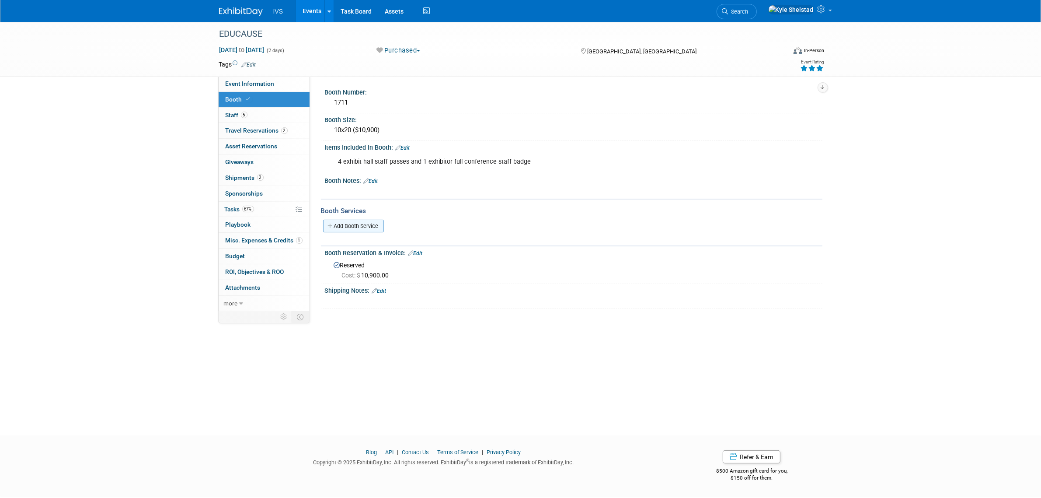
click at [359, 226] on link "Add Booth Service" at bounding box center [353, 226] width 61 height 13
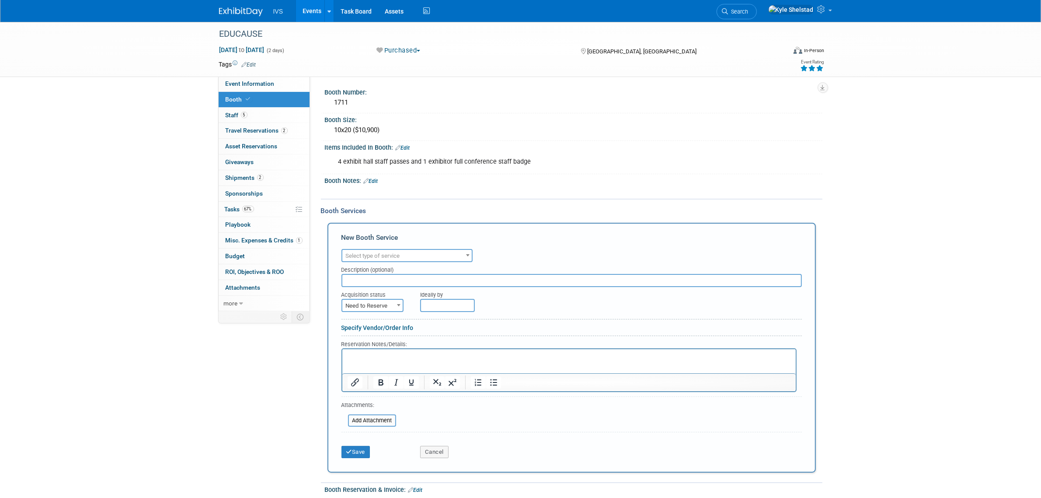
click at [399, 252] on span "Select type of service" at bounding box center [373, 255] width 54 height 7
type input "ele"
select select "8"
click at [364, 305] on span "Need to Reserve" at bounding box center [372, 306] width 60 height 12
select select "2"
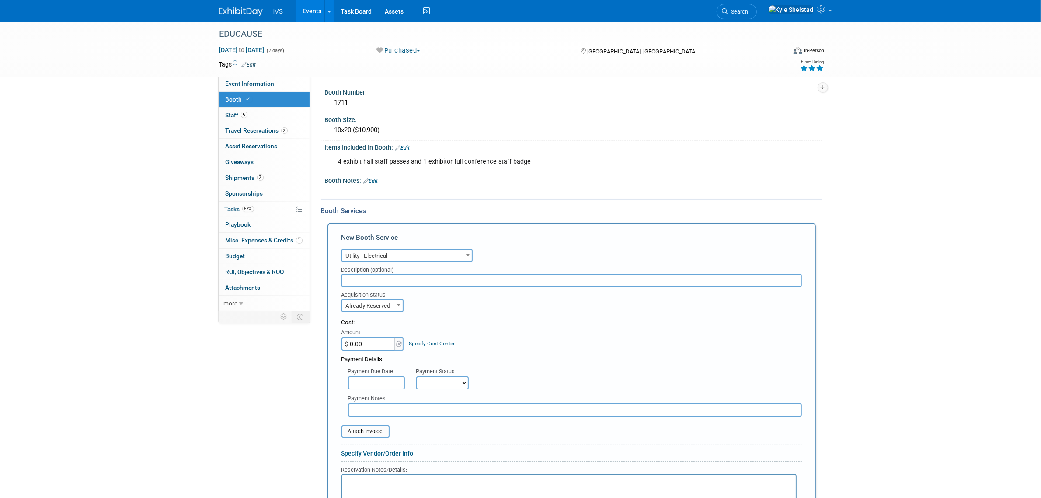
click at [360, 342] on input "$ 0.00" at bounding box center [369, 343] width 55 height 13
type input "$ 639.98"
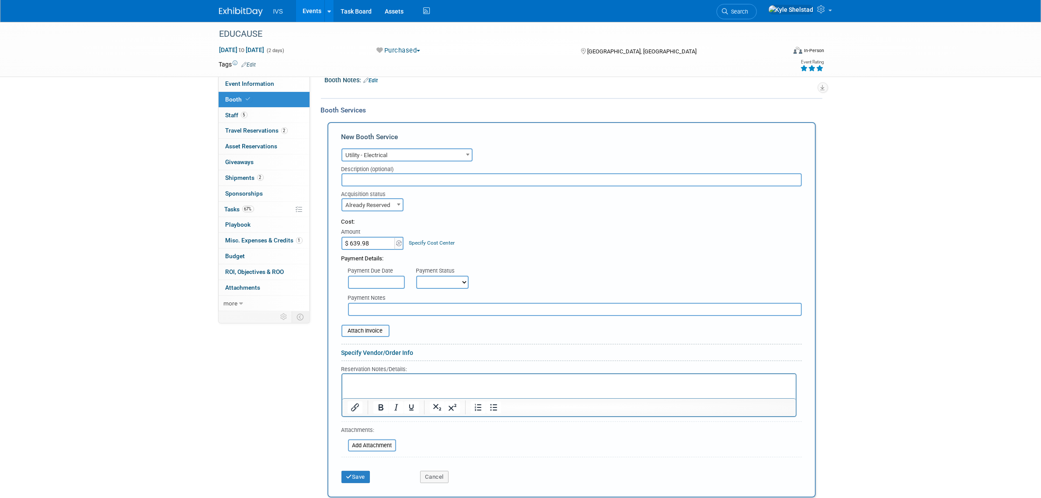
scroll to position [219, 0]
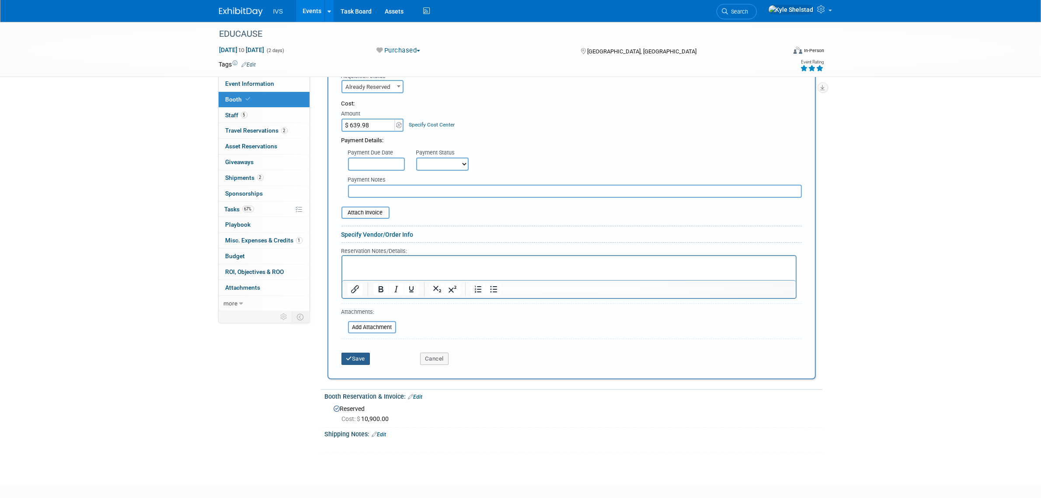
click at [363, 353] on button "Save" at bounding box center [356, 359] width 29 height 12
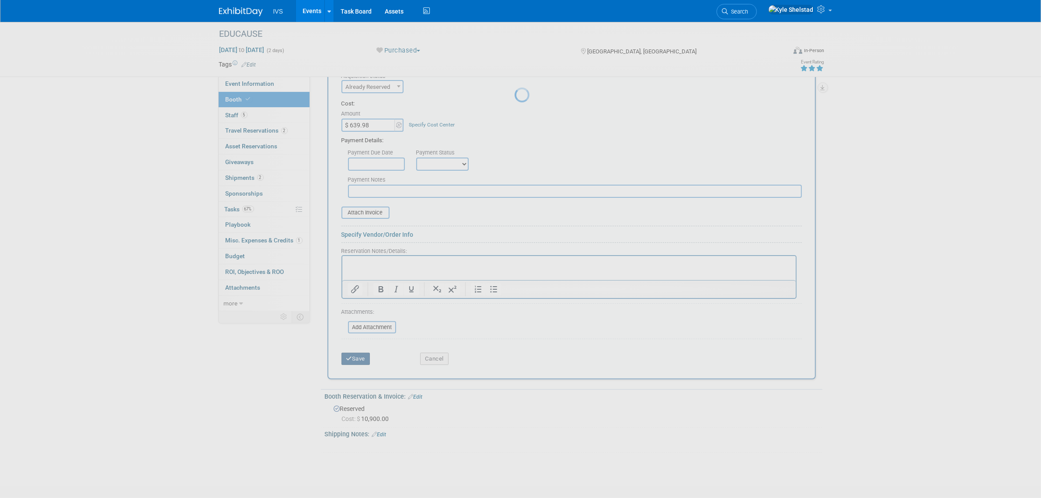
scroll to position [0, 0]
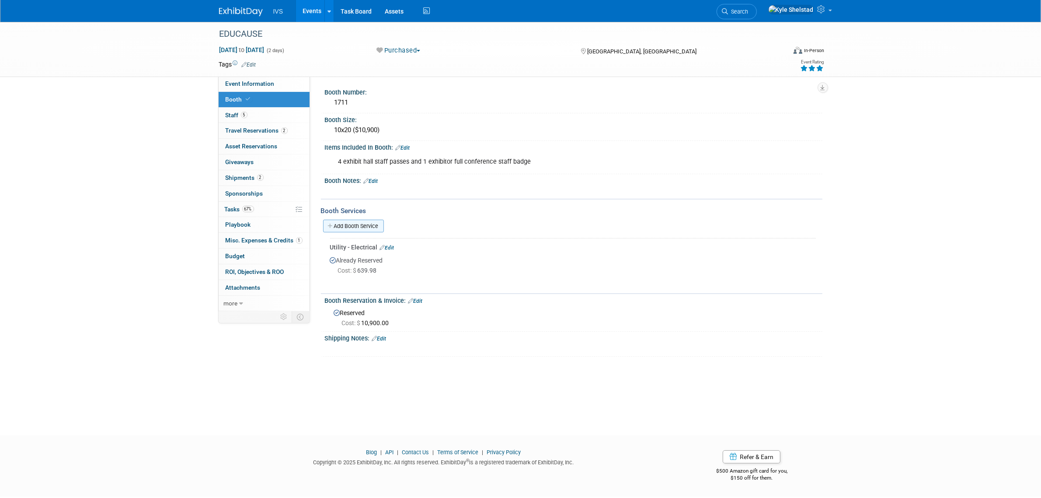
click at [348, 224] on link "Add Booth Service" at bounding box center [353, 226] width 61 height 13
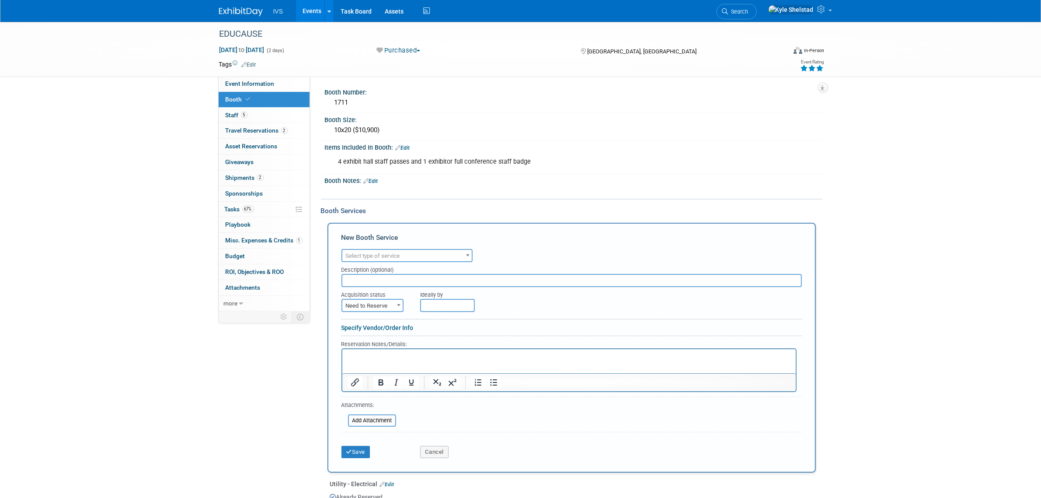
click at [408, 250] on span "Select type of service" at bounding box center [406, 256] width 129 height 12
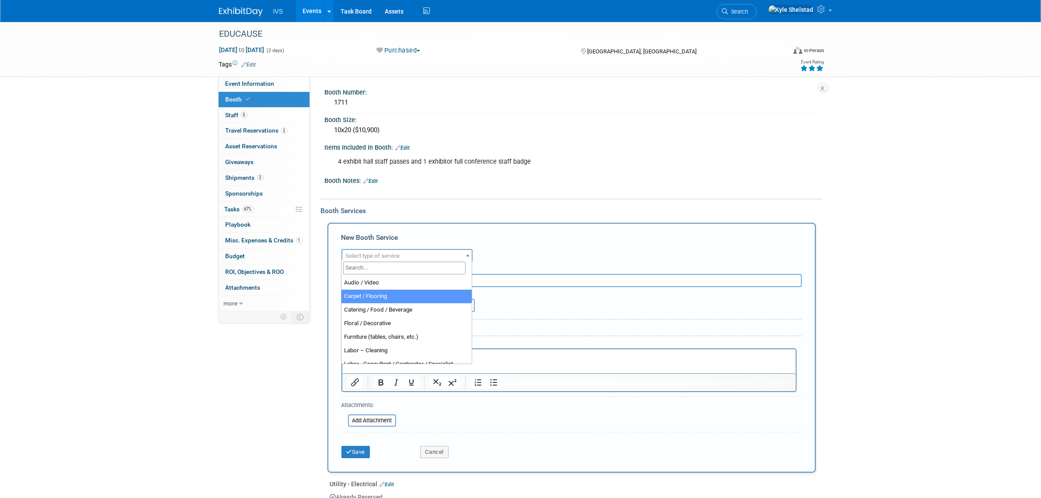
select select "4"
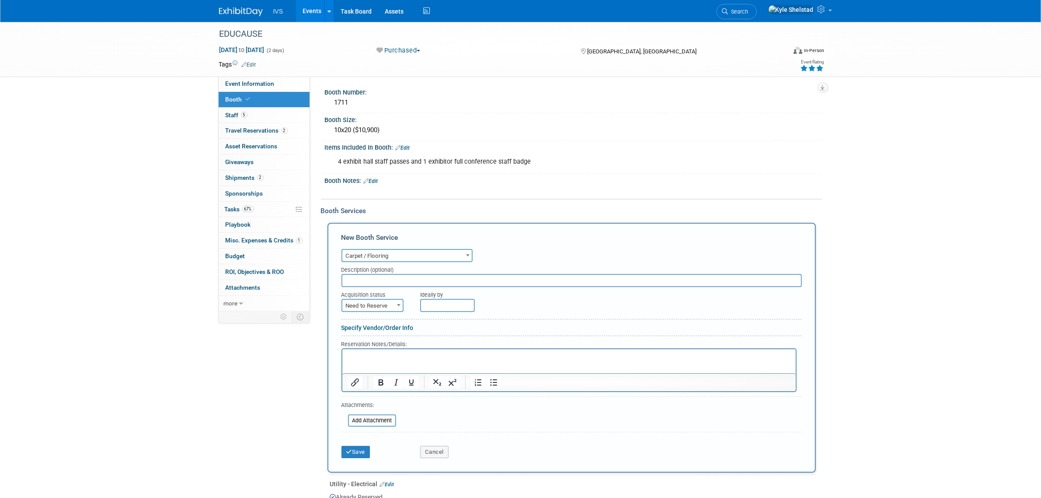
click at [403, 274] on input "text" at bounding box center [572, 280] width 461 height 13
click at [377, 300] on span "Need to Reserve" at bounding box center [372, 306] width 60 height 12
select select "2"
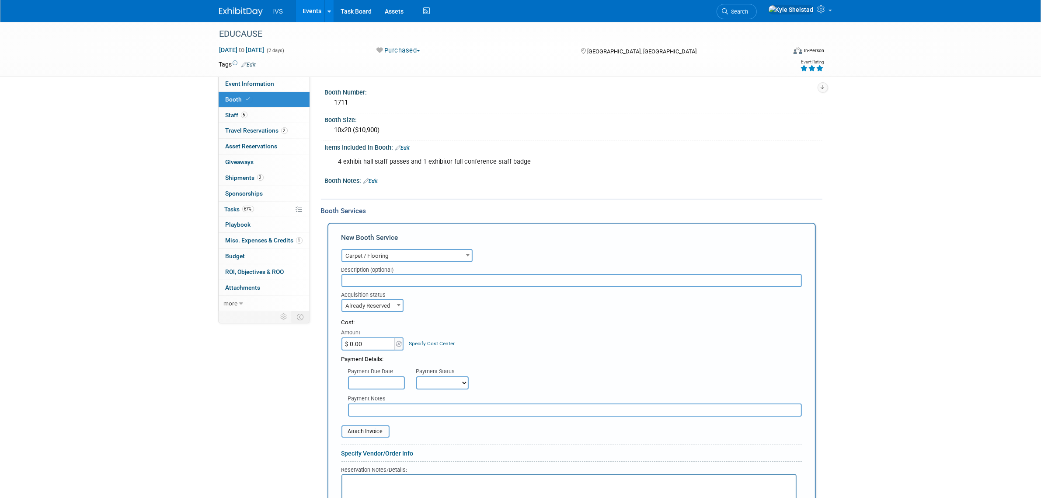
click at [366, 342] on input "$ 0.00" at bounding box center [369, 343] width 55 height 13
type input "$ 2,138.85"
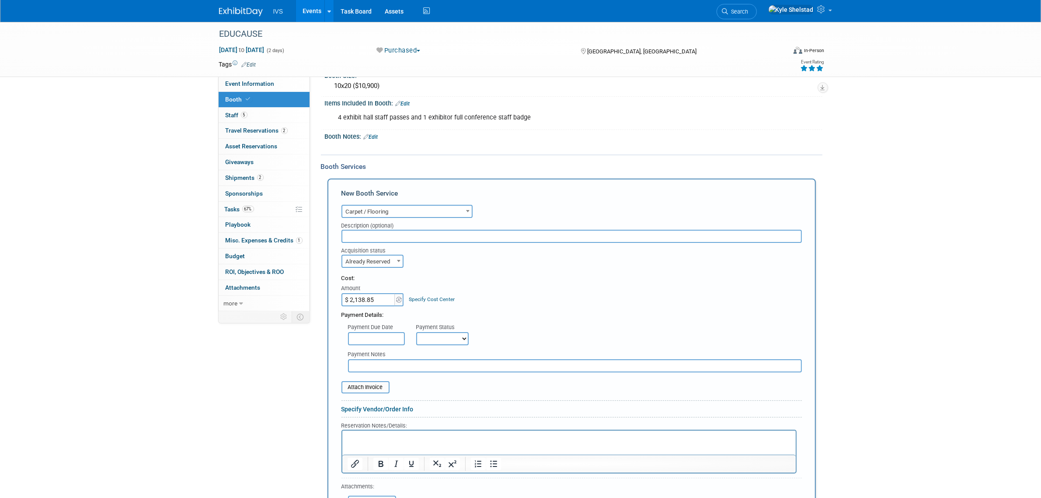
scroll to position [255, 0]
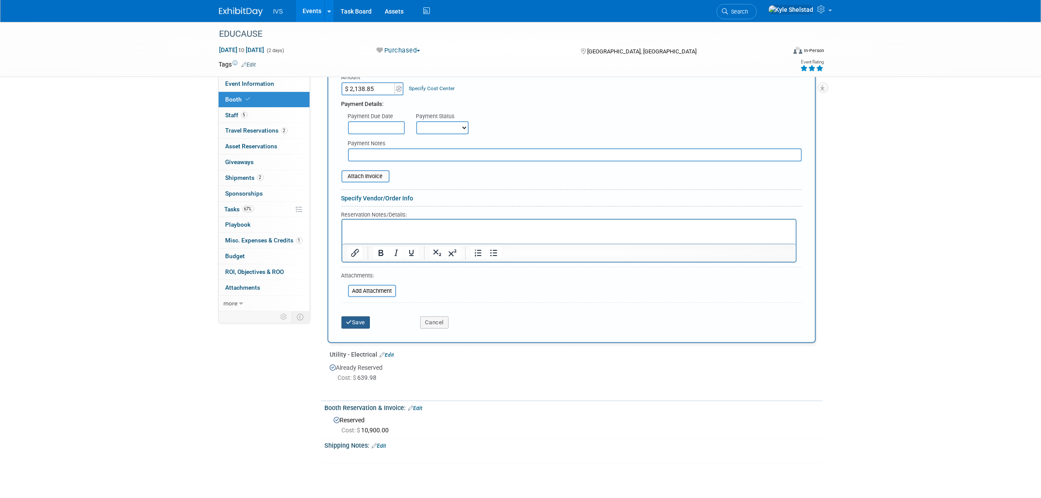
click at [360, 316] on button "Save" at bounding box center [356, 322] width 29 height 12
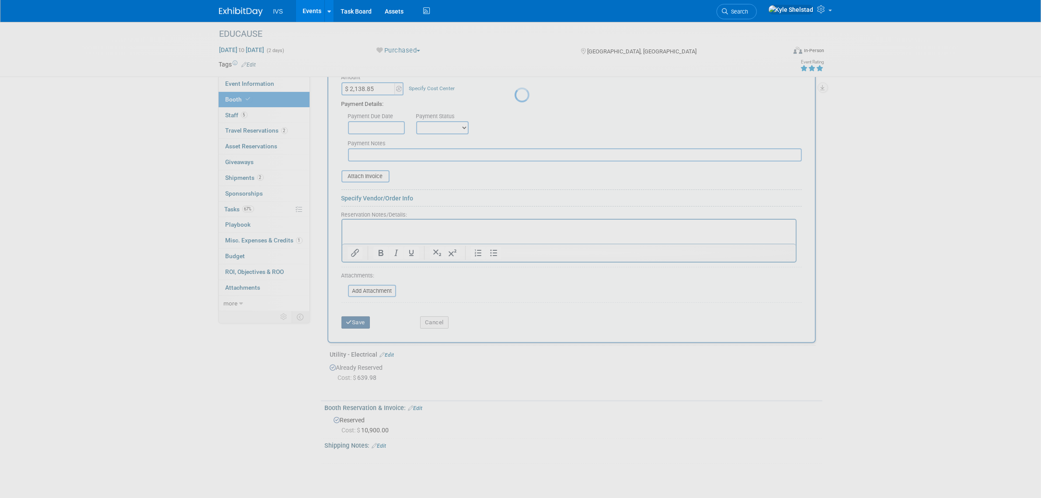
scroll to position [0, 0]
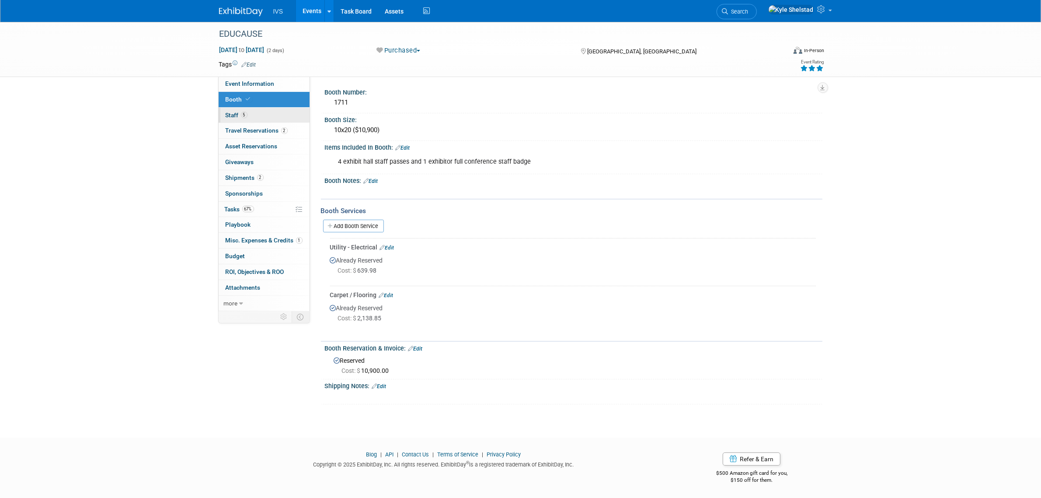
click at [267, 110] on link "5 Staff 5" at bounding box center [264, 115] width 91 height 15
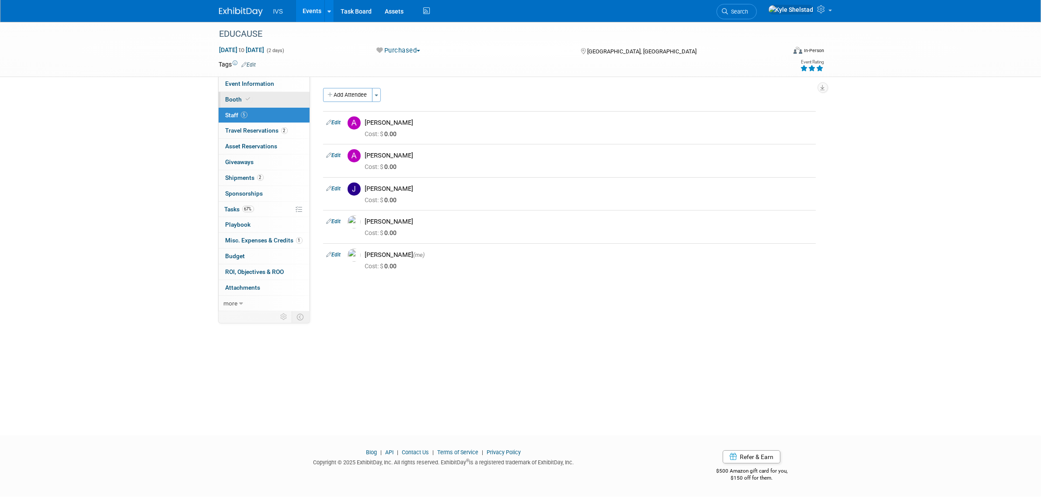
click at [263, 95] on link "Booth" at bounding box center [264, 99] width 91 height 15
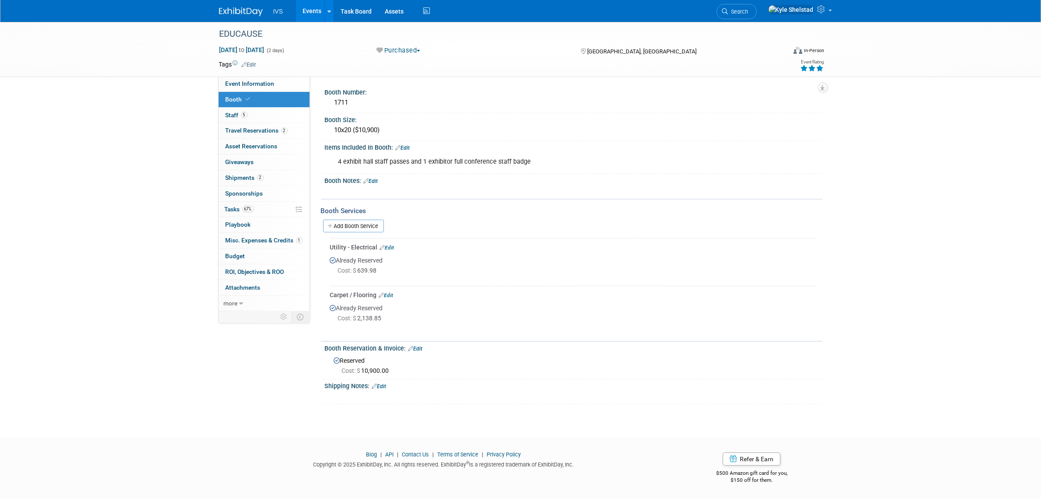
drag, startPoint x: 522, startPoint y: 160, endPoint x: 538, endPoint y: 160, distance: 16.6
click at [536, 160] on div "4 exhibit hall staff passes and 1 exhibitor full conference staff badge" at bounding box center [529, 161] width 394 height 17
click at [377, 157] on div "4 exhibit hall staff passes and 1 exhibitor full conference staff badge" at bounding box center [529, 161] width 394 height 17
click at [276, 82] on link "Event Information" at bounding box center [264, 83] width 91 height 15
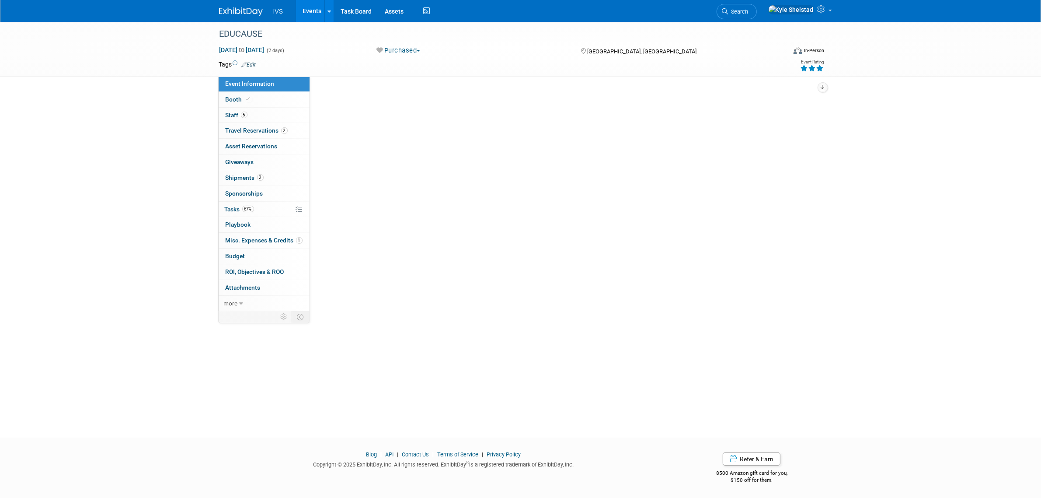
select select "National"
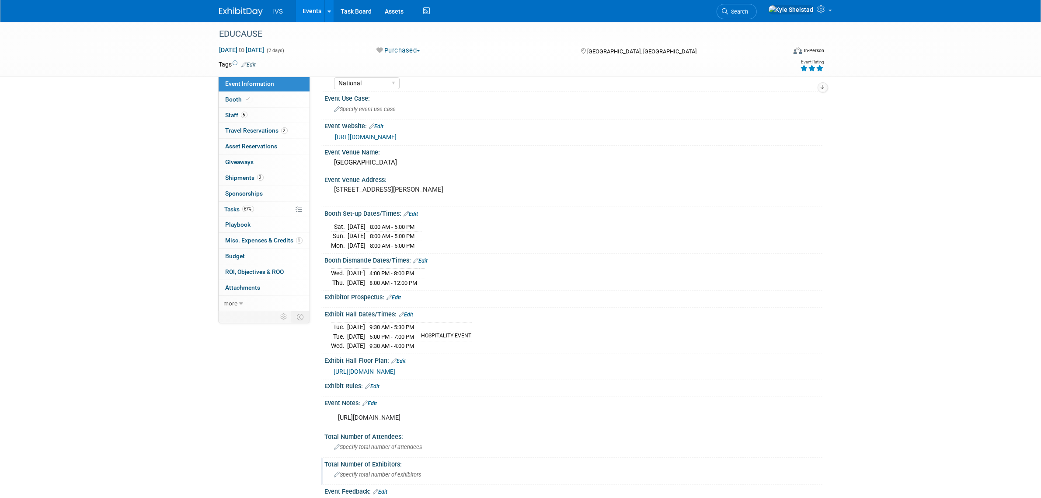
scroll to position [109, 0]
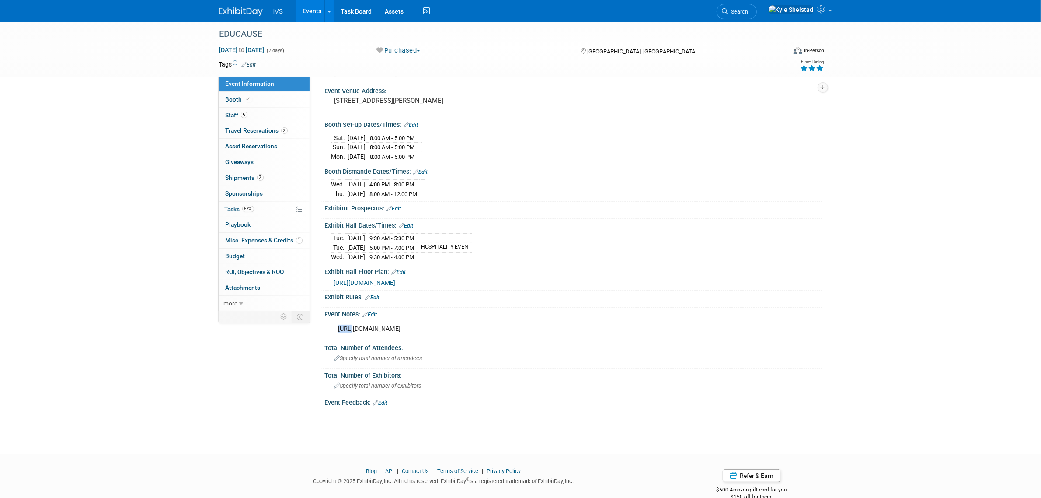
drag, startPoint x: 348, startPoint y: 332, endPoint x: 469, endPoint y: 340, distance: 121.9
click at [469, 339] on div "https://educause25.smallworldlabs.com/home X" at bounding box center [574, 328] width 498 height 21
drag, startPoint x: 471, startPoint y: 337, endPoint x: 370, endPoint y: 329, distance: 101.3
click at [370, 329] on div "https://educause25.smallworldlabs.com/home" at bounding box center [529, 328] width 394 height 17
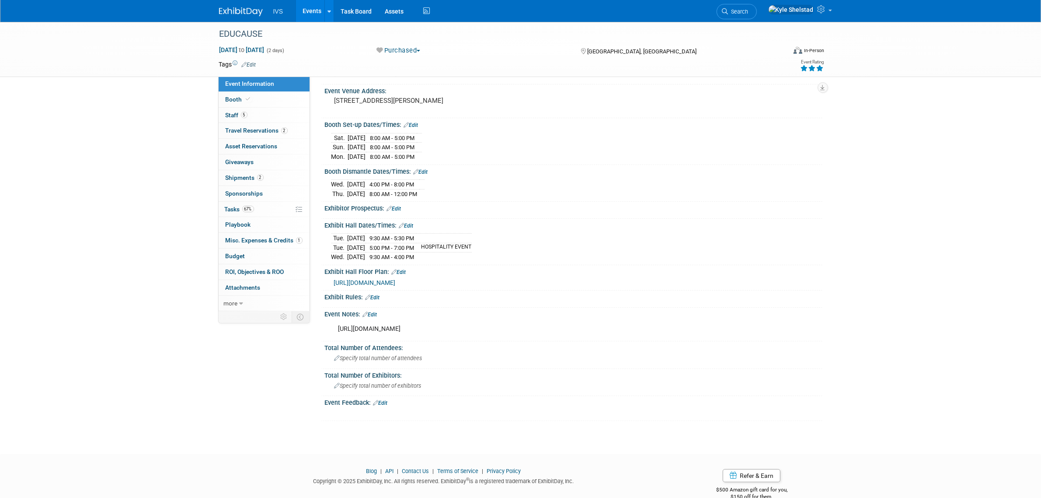
click at [370, 329] on div "https://educause25.smallworldlabs.com/home" at bounding box center [529, 328] width 394 height 17
click at [376, 318] on link "Edit" at bounding box center [370, 314] width 14 height 6
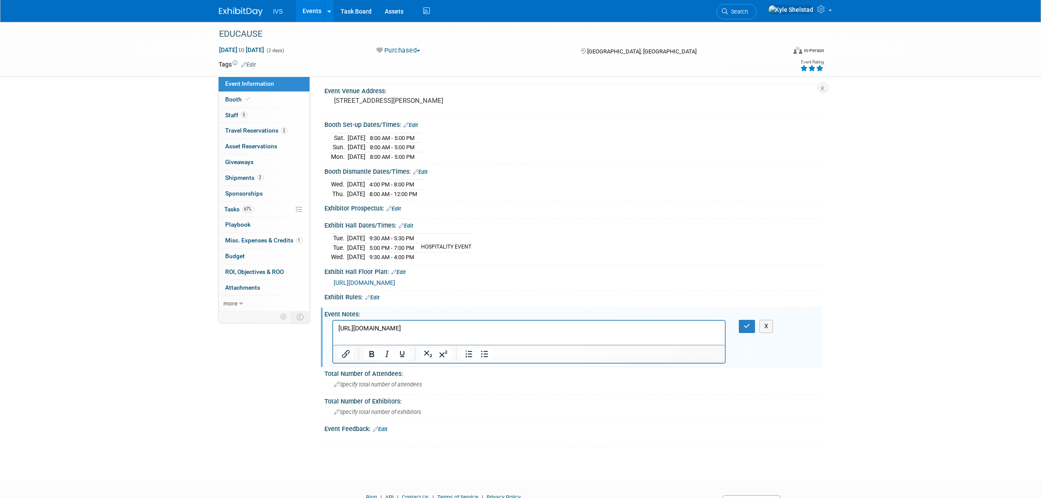
scroll to position [0, 0]
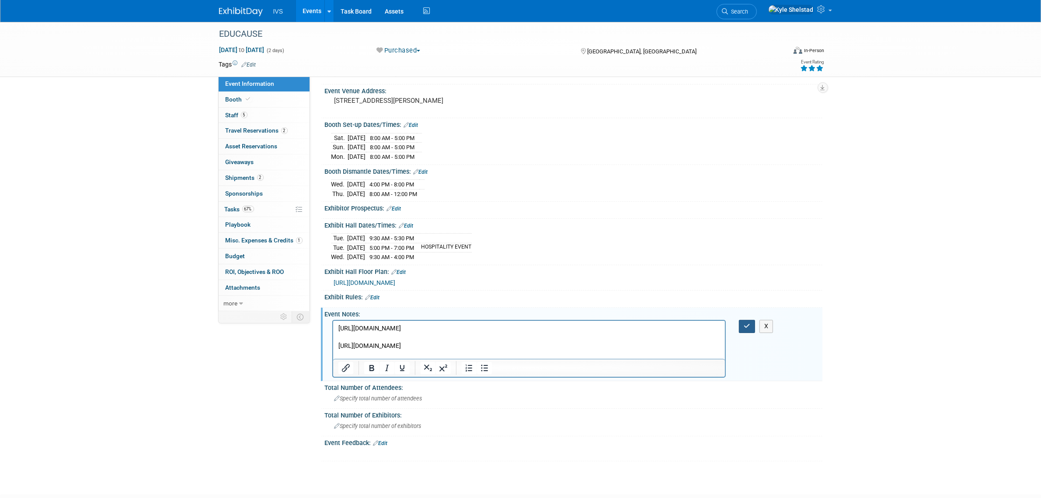
click at [744, 325] on icon "button" at bounding box center [747, 326] width 7 height 6
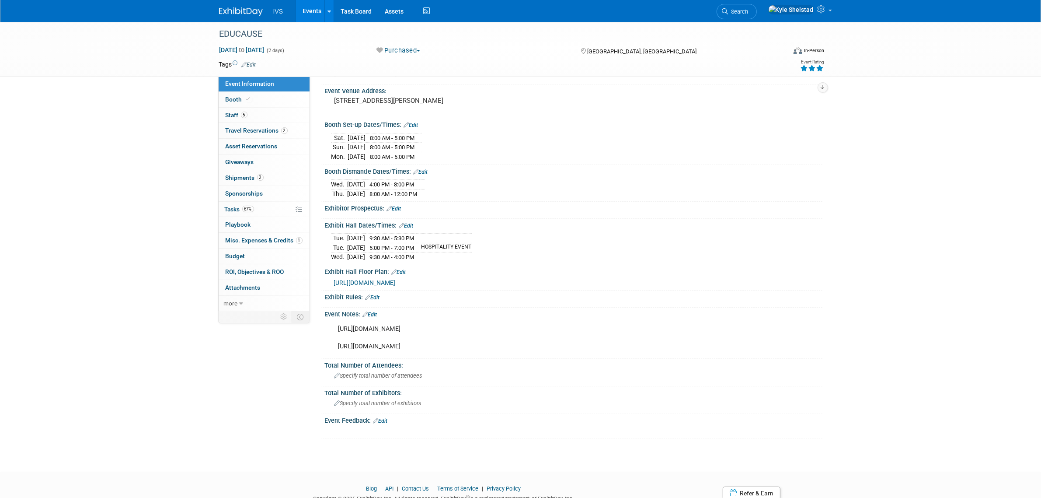
click at [318, 11] on link "Events" at bounding box center [312, 11] width 32 height 22
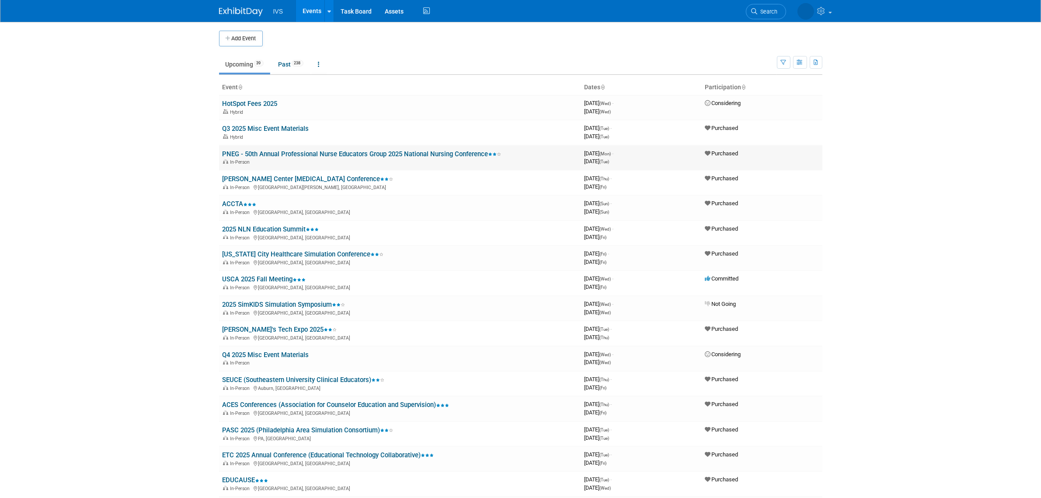
click at [286, 152] on link "PNEG - 50th Annual Professional Nurse Educators Group 2025 National Nursing Con…" at bounding box center [362, 154] width 279 height 8
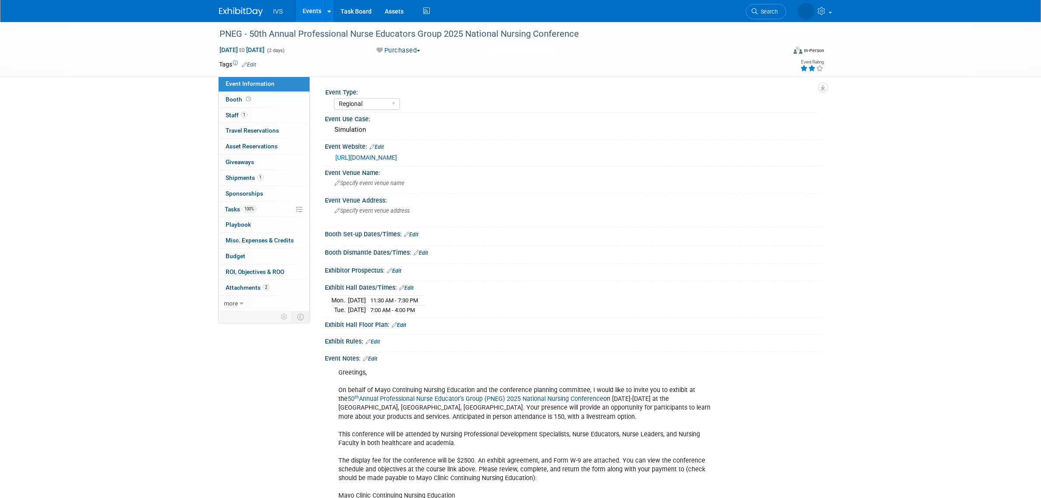
select select "Regional"
click at [395, 184] on span "Specify event venue name" at bounding box center [370, 183] width 70 height 7
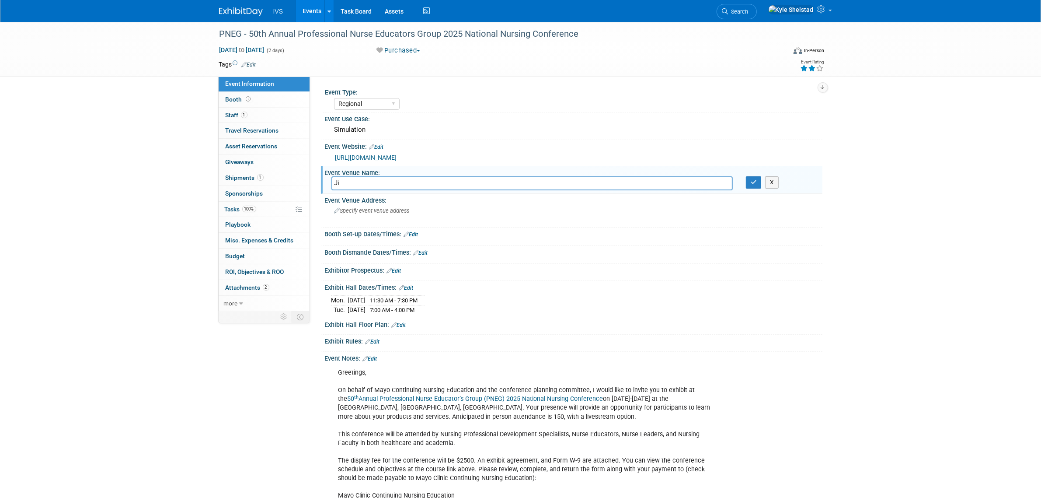
type input "J"
type input "Hilton Rochester Mayo Clinic Area - Doctors Mayo Hall 4th floor"
click at [755, 181] on icon "button" at bounding box center [754, 182] width 6 height 6
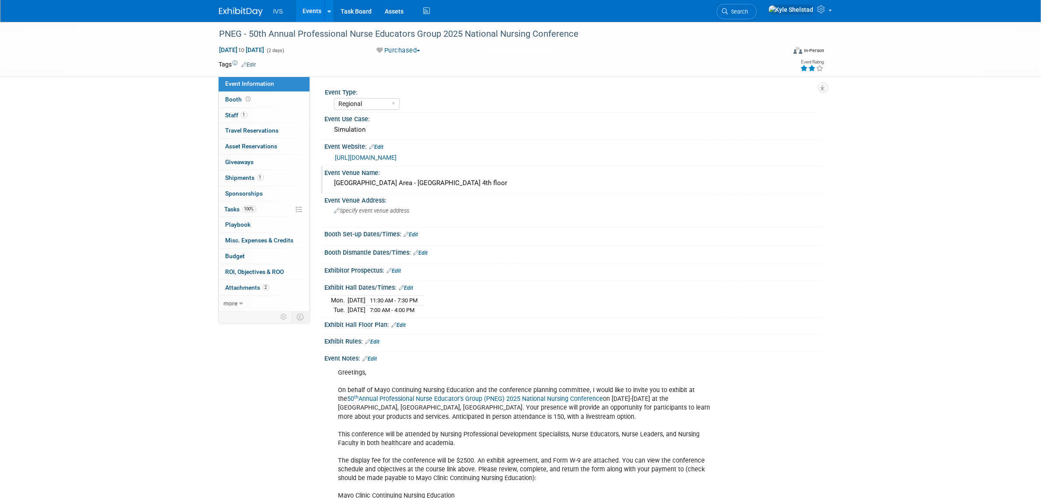
click at [410, 287] on link "Edit" at bounding box center [406, 288] width 14 height 6
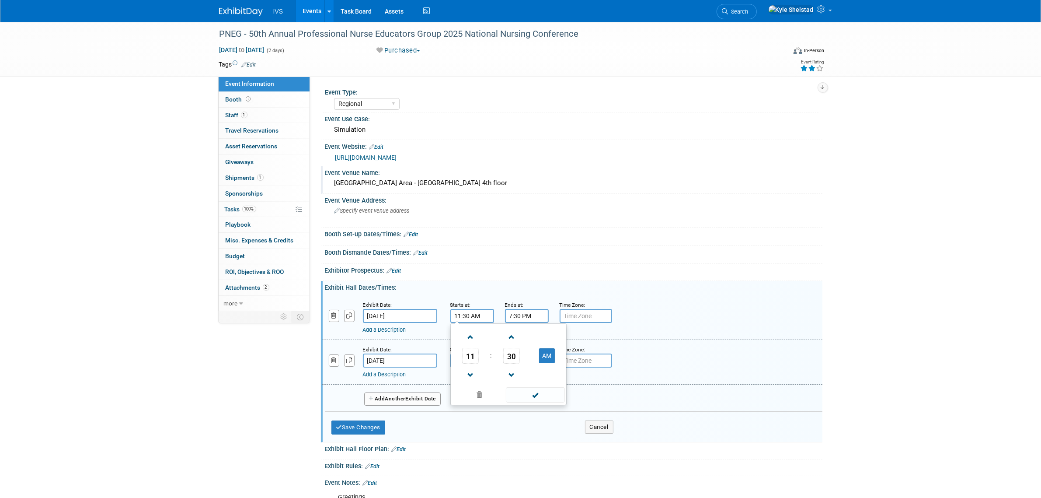
click at [470, 314] on input "11:30 AM" at bounding box center [473, 316] width 44 height 14
click at [467, 337] on span at bounding box center [470, 336] width 15 height 15
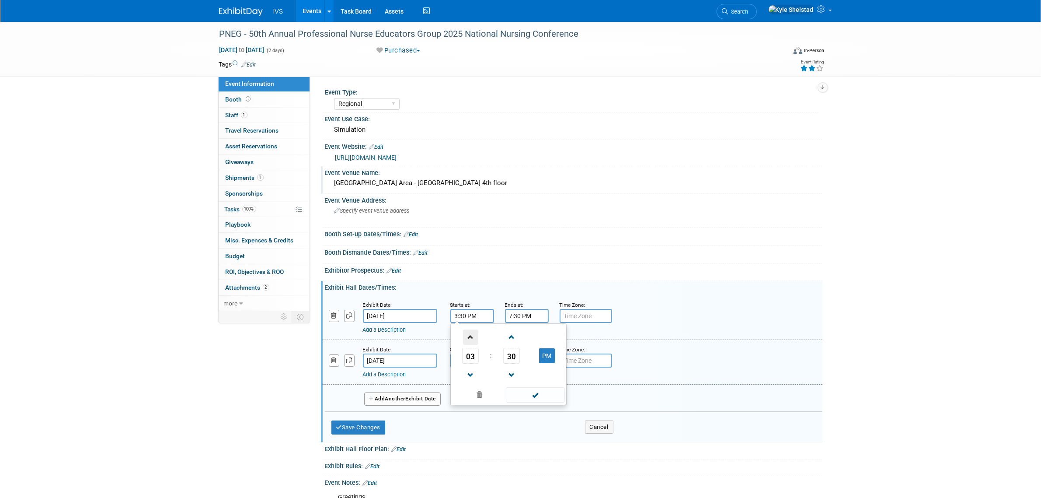
click at [467, 337] on span at bounding box center [470, 336] width 15 height 15
click at [508, 372] on span at bounding box center [511, 374] width 15 height 15
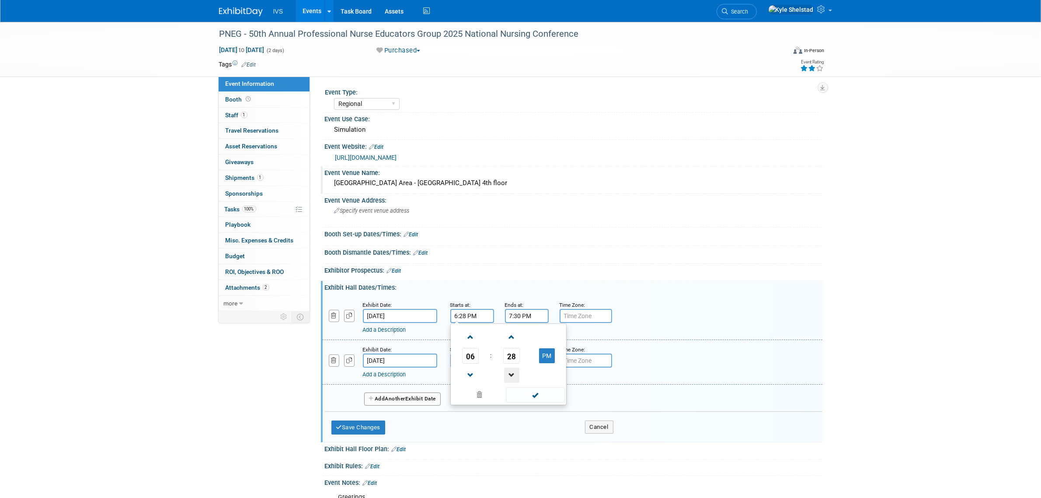
click at [508, 372] on span at bounding box center [511, 374] width 15 height 15
click at [510, 355] on span "26" at bounding box center [511, 356] width 17 height 16
click at [463, 334] on td "00" at bounding box center [467, 337] width 28 height 24
type input "6:00 PM"
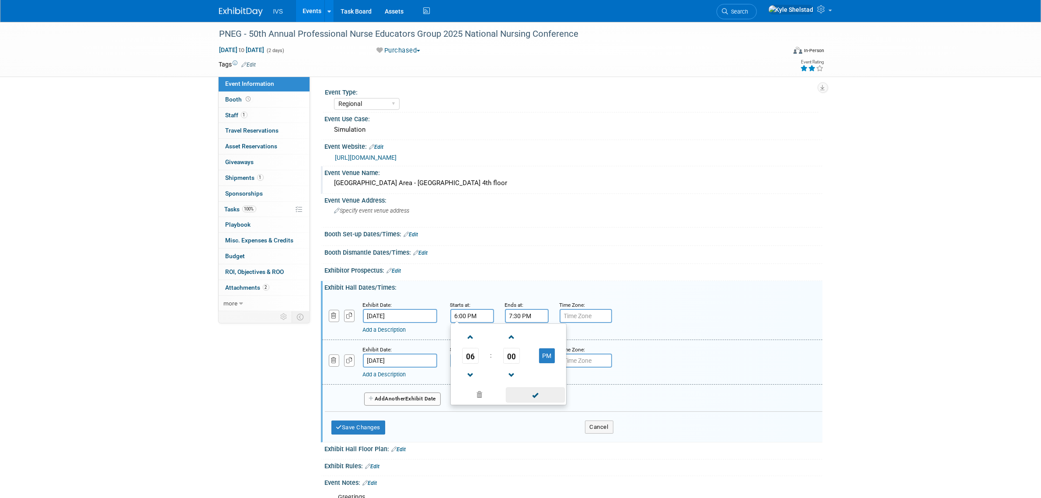
click at [532, 394] on span at bounding box center [535, 394] width 59 height 15
click at [532, 318] on input "7:30 PM" at bounding box center [527, 316] width 44 height 14
click at [600, 395] on span at bounding box center [590, 394] width 59 height 15
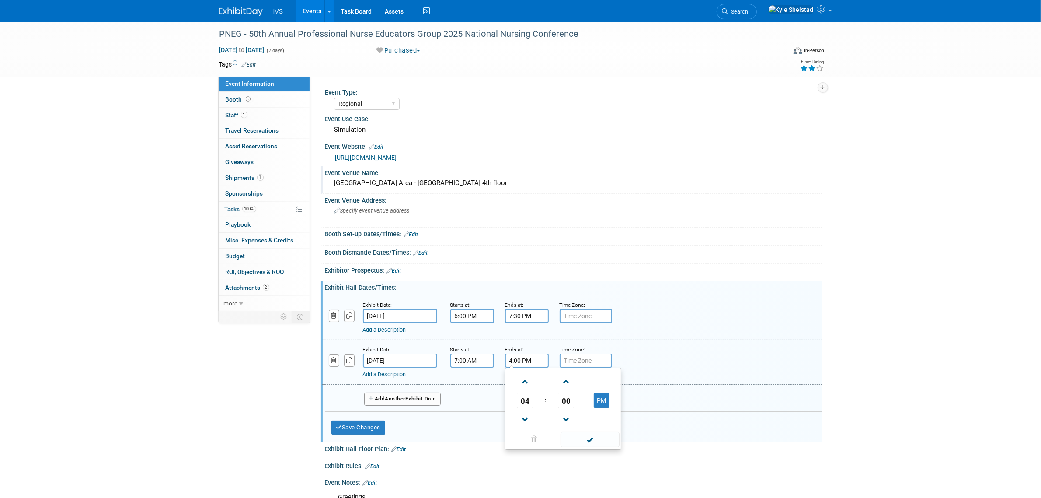
click at [530, 362] on input "4:00 PM" at bounding box center [527, 360] width 44 height 14
click at [524, 397] on span "04" at bounding box center [525, 400] width 17 height 16
click at [600, 400] on td "07" at bounding box center [605, 406] width 28 height 24
click at [563, 403] on span "00" at bounding box center [566, 400] width 17 height 16
click at [579, 405] on td "30" at bounding box center [577, 406] width 28 height 24
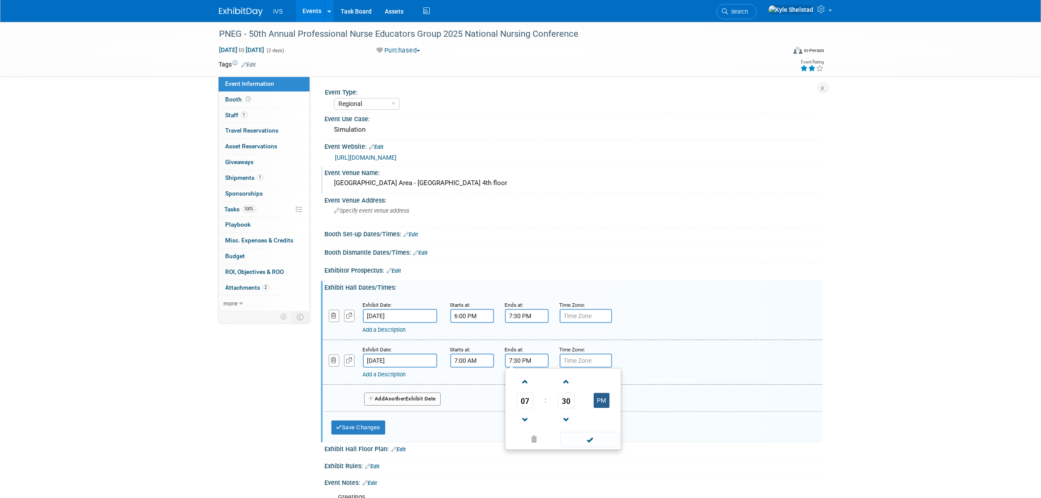
click at [601, 401] on button "PM" at bounding box center [602, 400] width 16 height 15
type input "7:30 AM"
click at [594, 439] on span at bounding box center [590, 439] width 59 height 15
click at [459, 362] on input "7:00 AM" at bounding box center [473, 360] width 44 height 14
click at [472, 396] on span "07" at bounding box center [470, 400] width 17 height 16
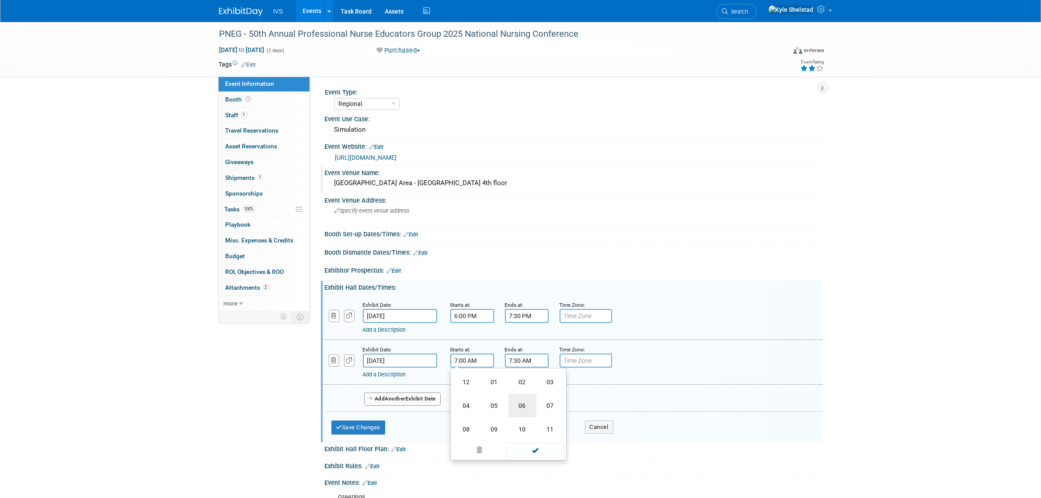
click at [528, 405] on td "06" at bounding box center [523, 406] width 28 height 24
type input "6:00 AM"
click at [541, 436] on span at bounding box center [535, 439] width 59 height 15
click at [416, 401] on button "Add Another Exhibit Date" at bounding box center [402, 398] width 77 height 13
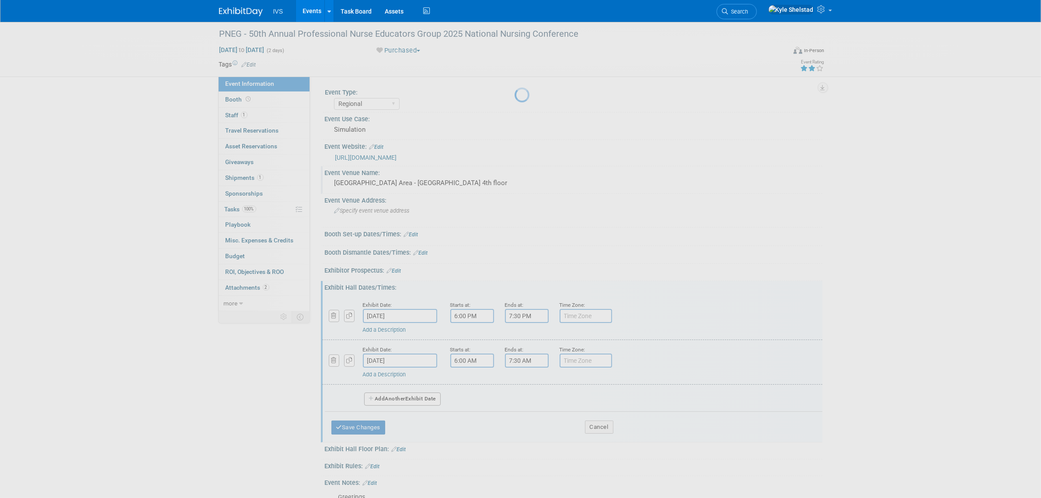
select select "8"
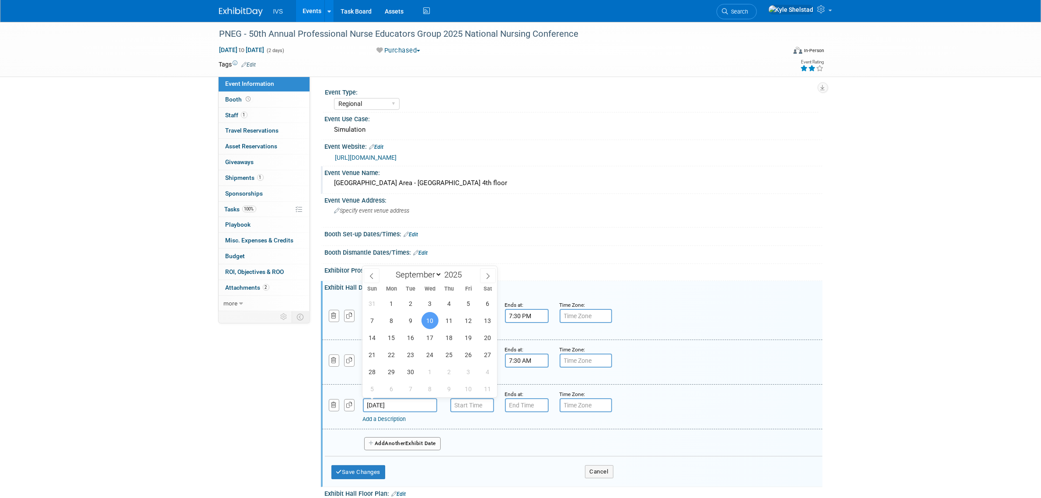
click at [412, 398] on input "Sep 10, 2025" at bounding box center [400, 405] width 74 height 14
click at [412, 324] on span "9" at bounding box center [410, 320] width 17 height 17
type input "Sep 9, 2025"
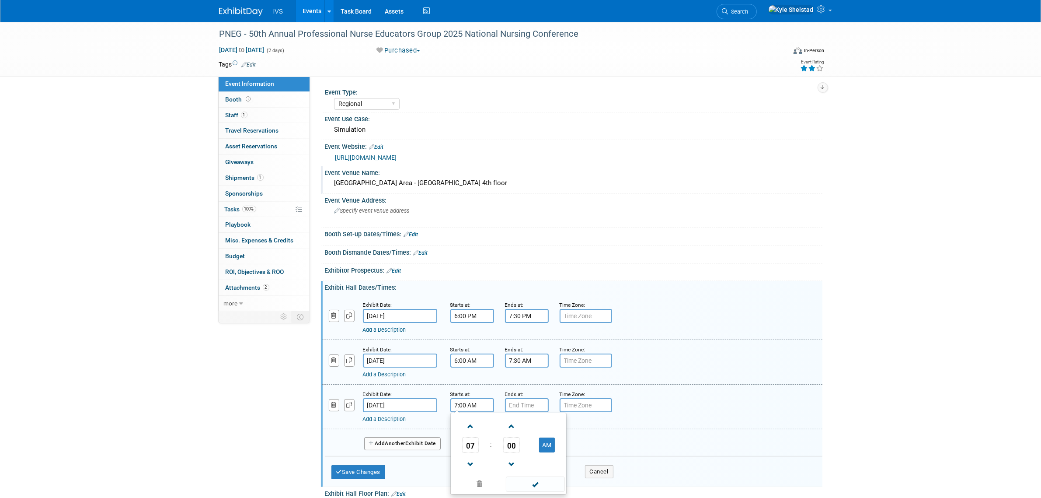
click at [477, 405] on input "7:00 AM" at bounding box center [473, 405] width 44 height 14
click at [461, 439] on td "07" at bounding box center [471, 445] width 36 height 16
click at [467, 442] on span "07" at bounding box center [470, 445] width 17 height 16
click at [546, 470] on td "11" at bounding box center [551, 474] width 28 height 24
type input "11:00 AM"
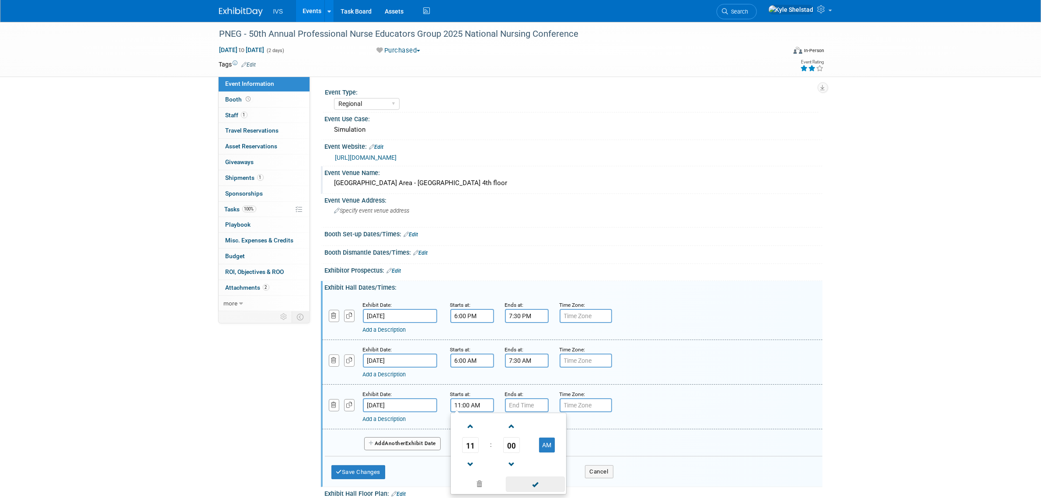
click at [548, 484] on span at bounding box center [535, 483] width 59 height 15
click at [532, 407] on input "7:00 PM" at bounding box center [527, 405] width 44 height 14
click at [522, 444] on span "07" at bounding box center [525, 445] width 17 height 16
click at [521, 420] on td "12" at bounding box center [521, 427] width 28 height 24
type input "12:00 PM"
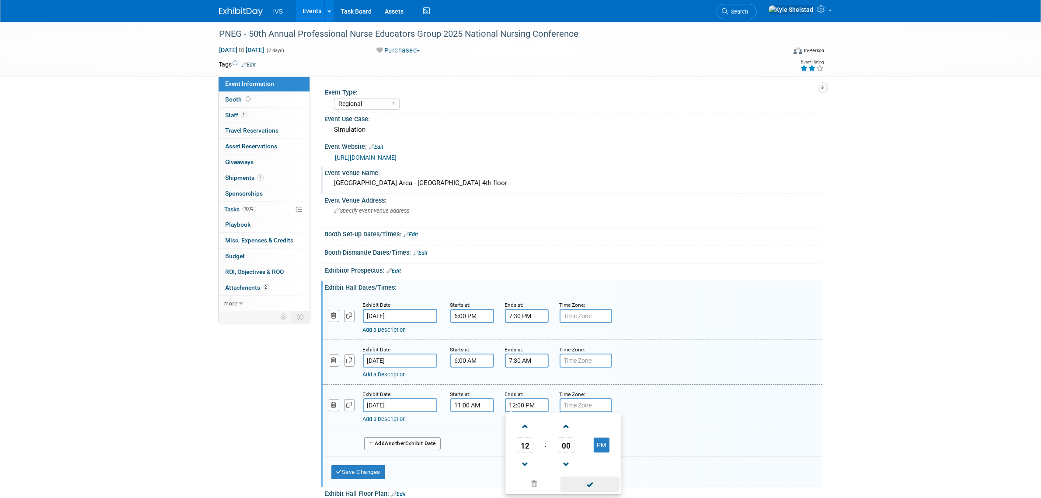
click at [583, 478] on span at bounding box center [590, 483] width 59 height 15
click at [419, 440] on button "Add Another Exhibit Date" at bounding box center [402, 443] width 77 height 13
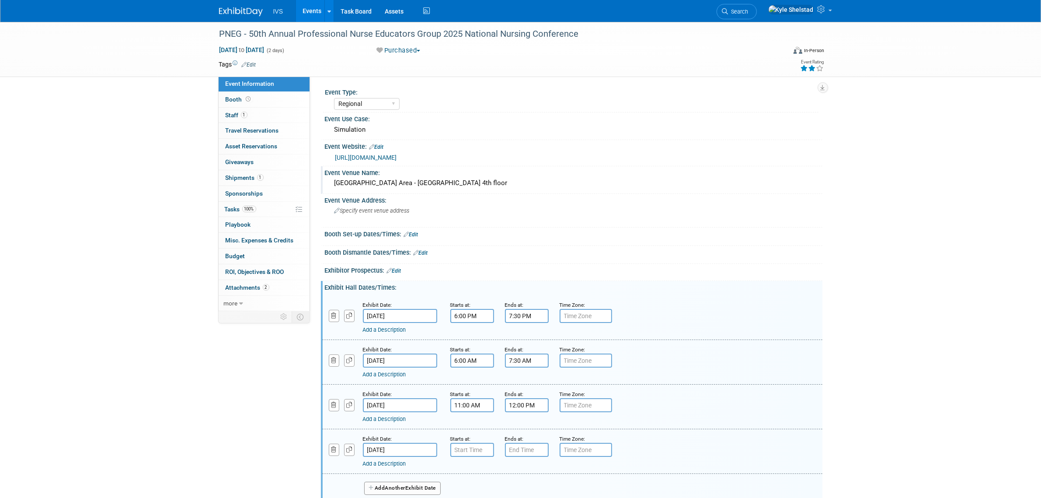
click at [409, 439] on div "Exhibit Date:" at bounding box center [400, 438] width 74 height 9
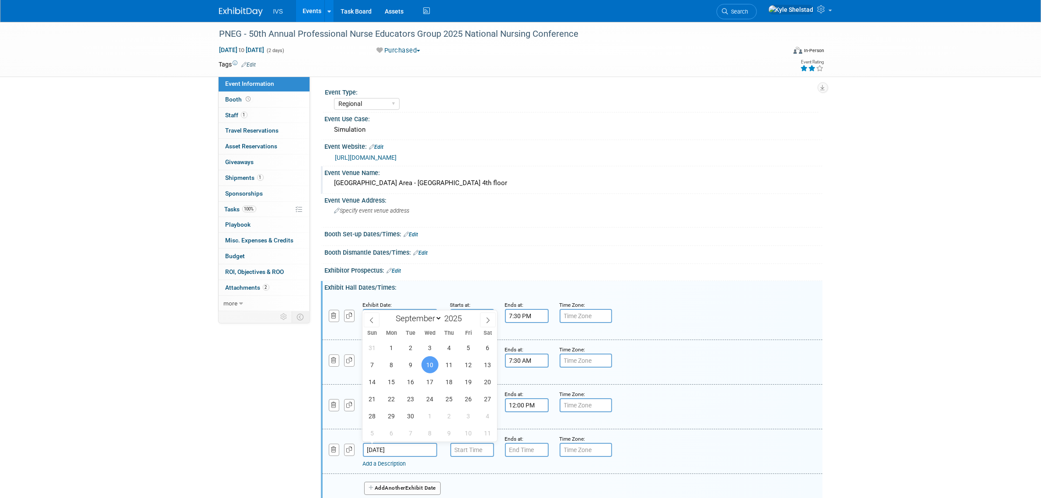
click at [409, 450] on input "Sep 10, 2025" at bounding box center [400, 450] width 74 height 14
click at [412, 361] on span "9" at bounding box center [410, 364] width 17 height 17
type input "Sep 9, 2025"
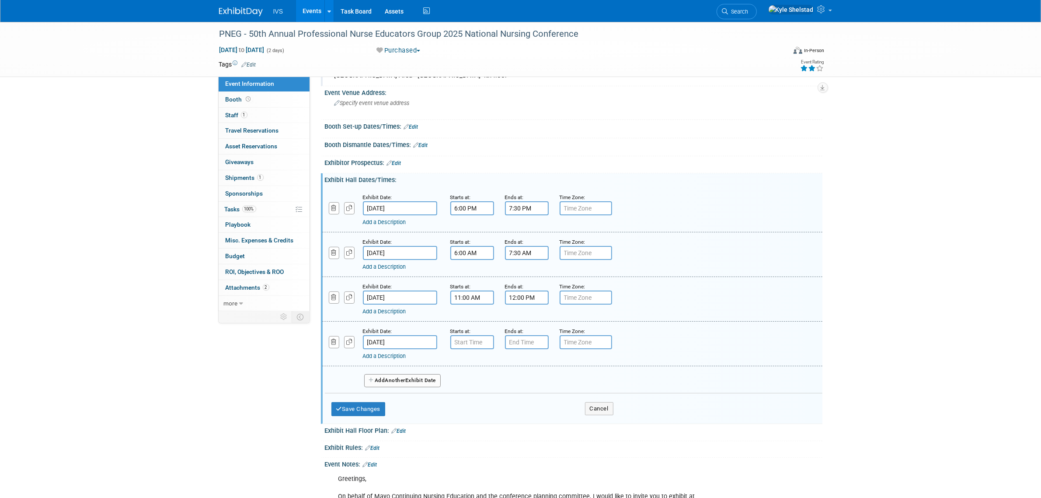
scroll to position [109, 0]
click at [468, 334] on input "7:00 AM" at bounding box center [473, 340] width 44 height 14
click at [474, 388] on link at bounding box center [470, 399] width 17 height 22
click at [475, 383] on span "06" at bounding box center [470, 380] width 17 height 16
click at [518, 357] on td "02" at bounding box center [523, 362] width 28 height 24
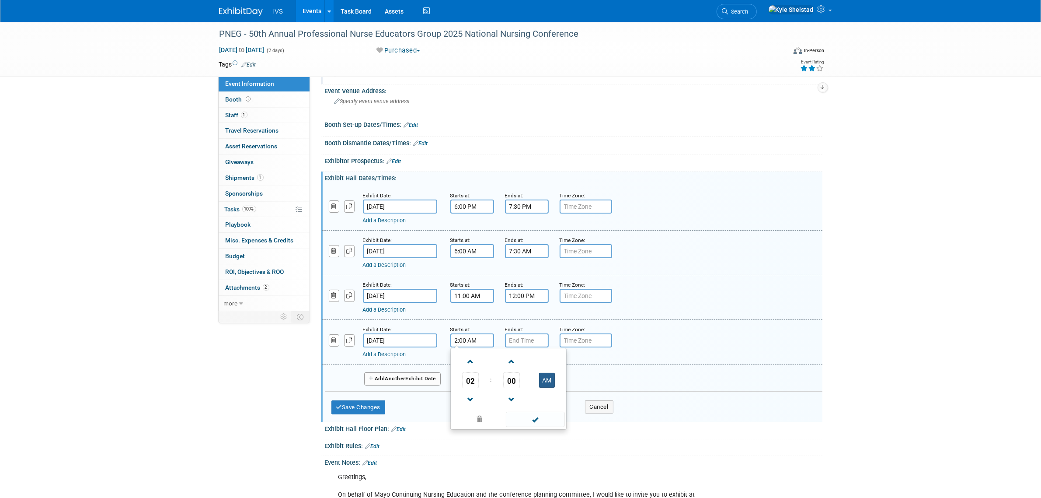
click at [552, 380] on button "AM" at bounding box center [547, 380] width 16 height 15
type input "2:00 PM"
click at [539, 420] on span at bounding box center [535, 419] width 59 height 15
click at [534, 338] on input "7:00 PM" at bounding box center [527, 340] width 44 height 14
click at [528, 380] on span "07" at bounding box center [525, 380] width 17 height 16
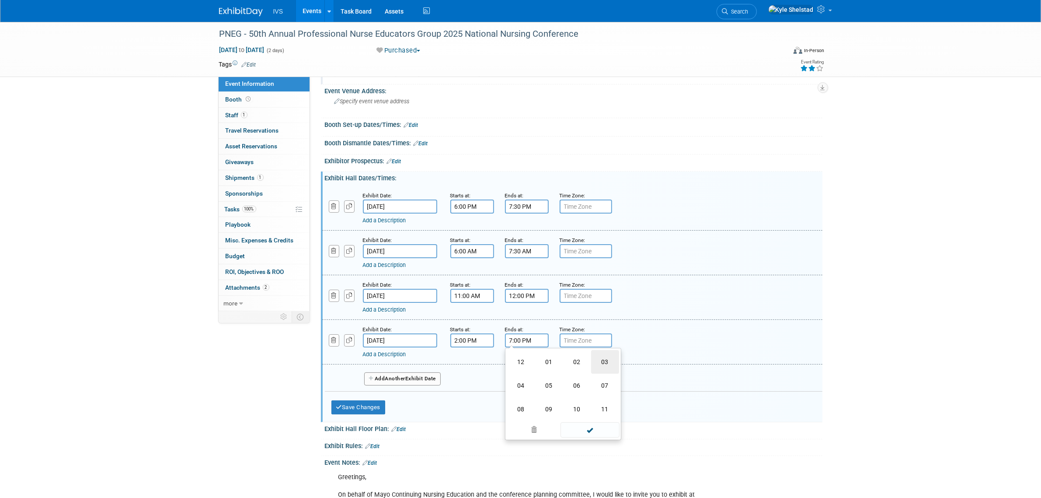
click at [601, 356] on td "03" at bounding box center [605, 362] width 28 height 24
type input "3:00 PM"
click at [590, 425] on span at bounding box center [590, 419] width 59 height 15
click at [376, 401] on button "Save Changes" at bounding box center [359, 407] width 54 height 14
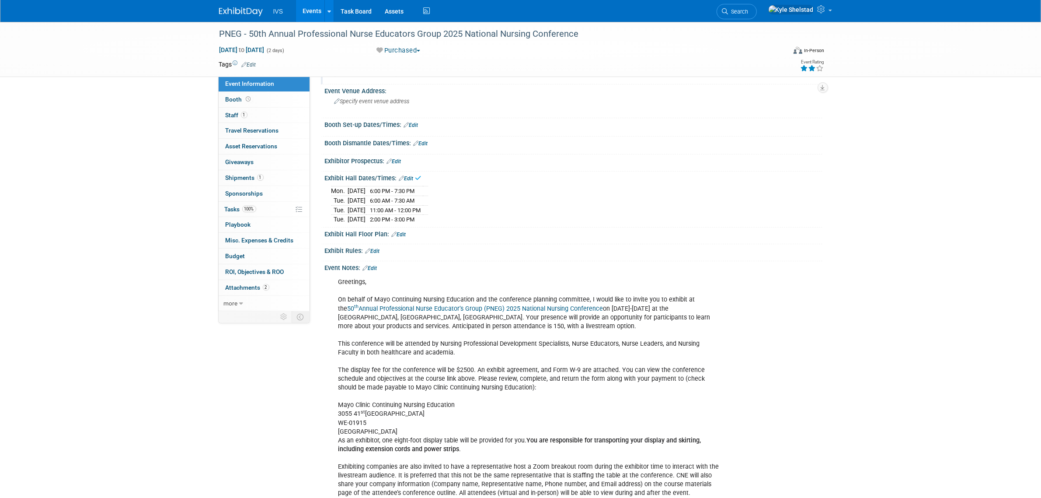
click at [419, 123] on link "Edit" at bounding box center [411, 125] width 14 height 6
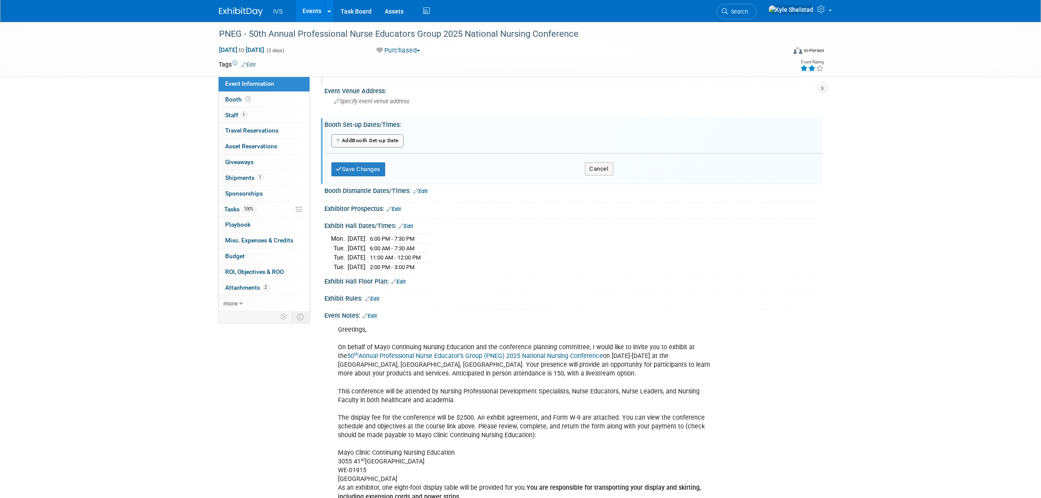
click at [370, 139] on button "Add Another Booth Set-up Date" at bounding box center [368, 140] width 73 height 13
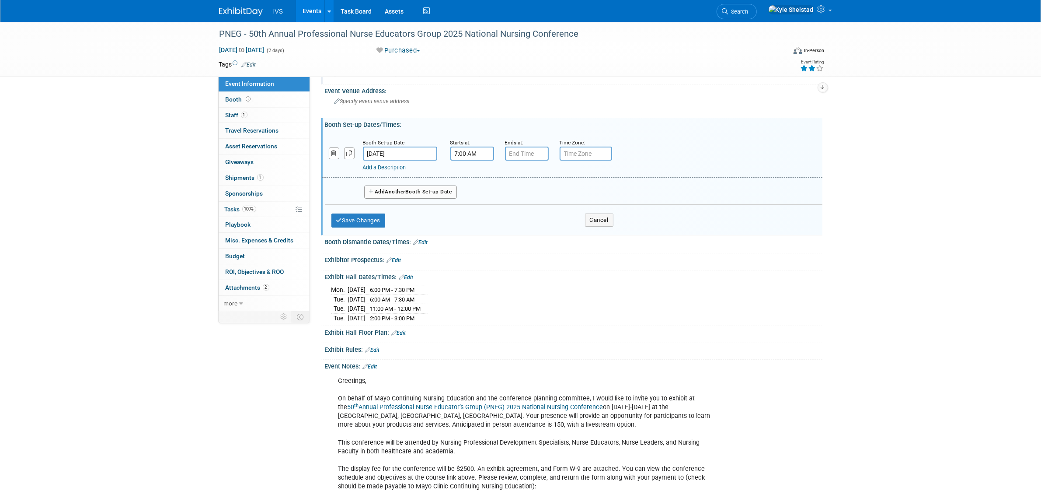
click at [465, 155] on input "7:00 AM" at bounding box center [473, 154] width 44 height 14
click at [469, 194] on span "07" at bounding box center [470, 193] width 17 height 16
click at [487, 196] on td "05" at bounding box center [495, 198] width 28 height 24
click at [554, 189] on button "AM" at bounding box center [547, 192] width 16 height 15
type input "5:00 PM"
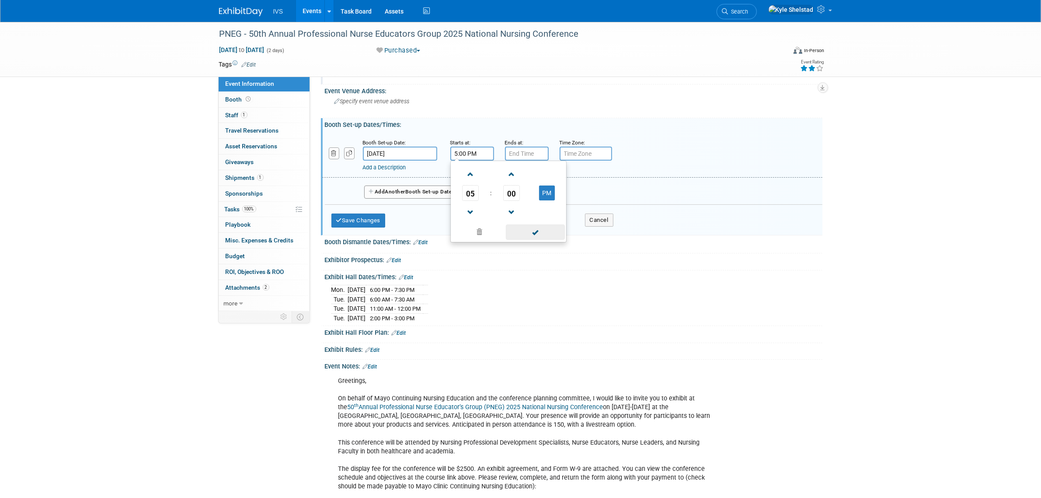
click at [539, 235] on span at bounding box center [535, 231] width 59 height 15
click at [343, 222] on button "Save Changes" at bounding box center [359, 220] width 54 height 14
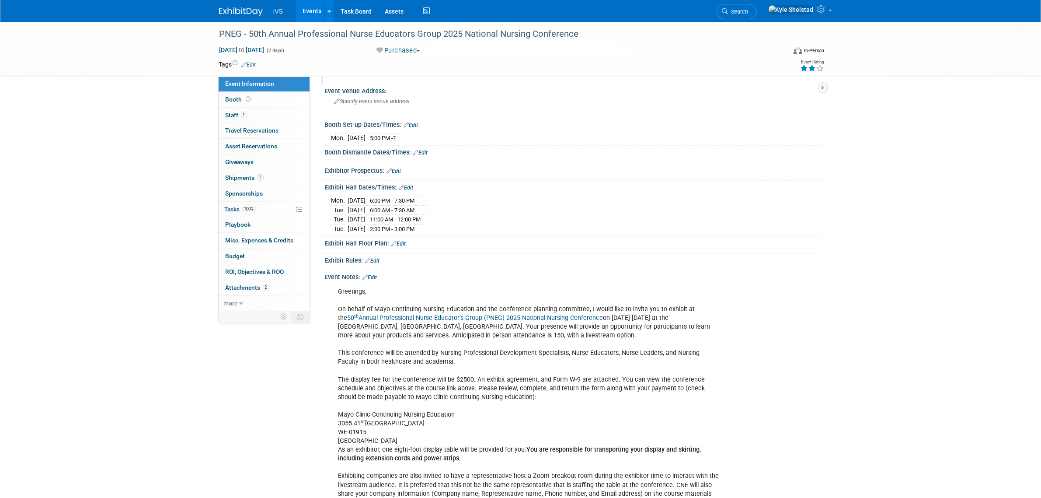
click at [420, 152] on link "Edit" at bounding box center [421, 153] width 14 height 6
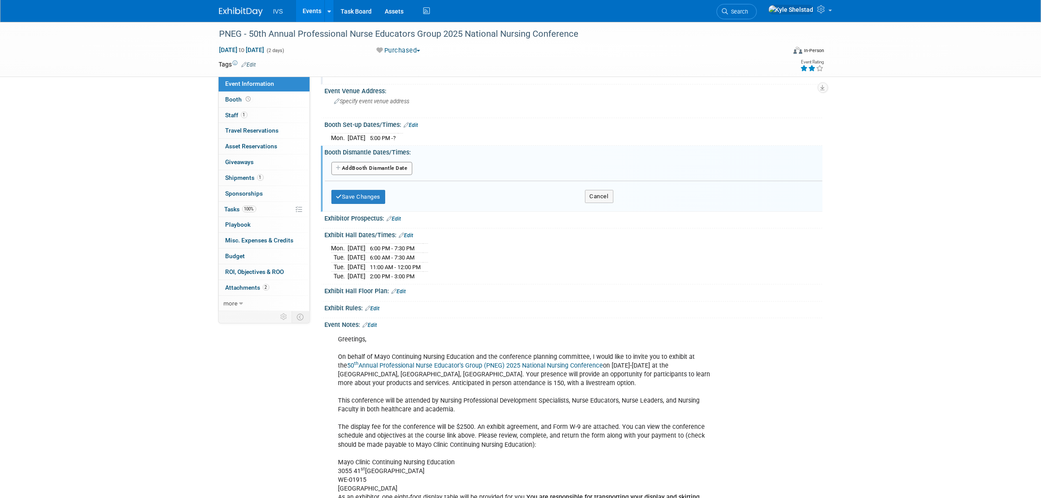
click at [391, 169] on button "Add Another Booth Dismantle Date" at bounding box center [372, 168] width 81 height 13
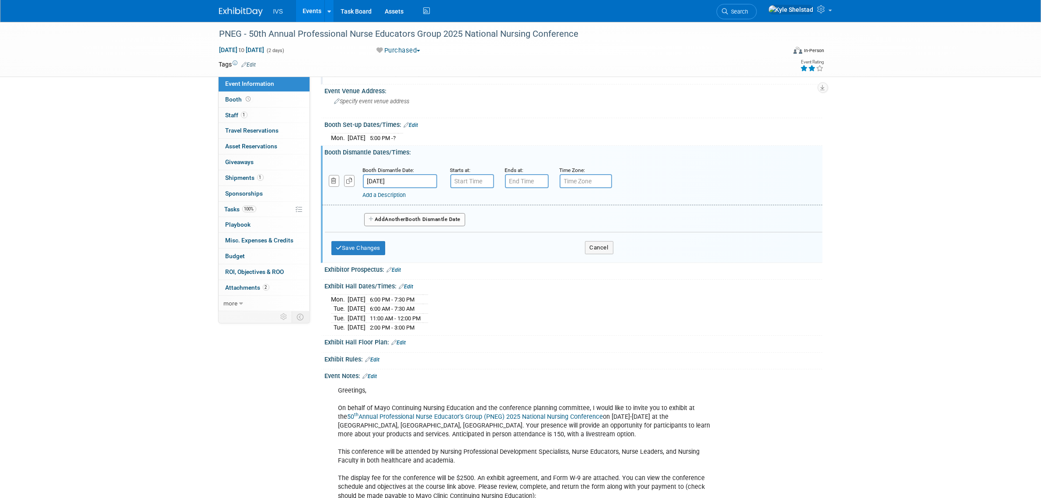
click at [416, 122] on link "Edit" at bounding box center [411, 125] width 14 height 6
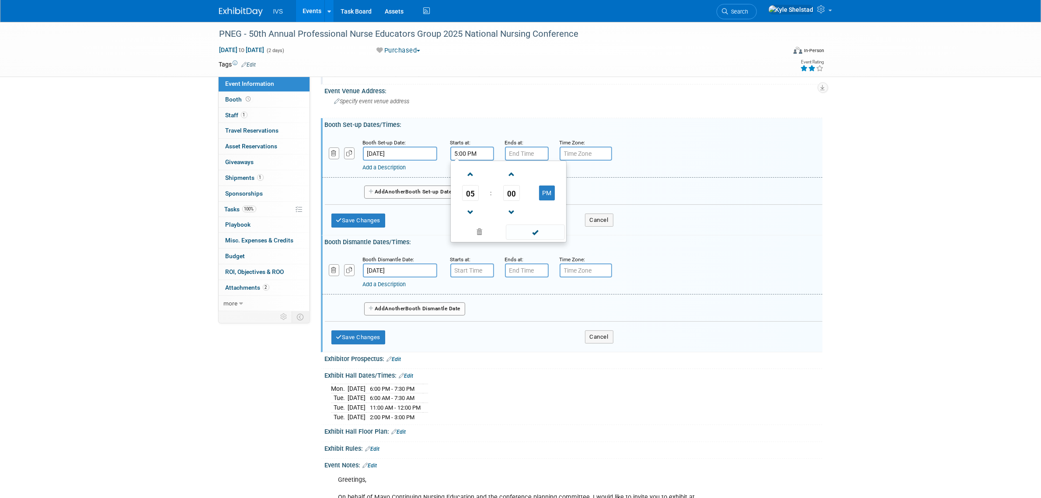
click at [463, 153] on input "5:00 PM" at bounding box center [473, 154] width 44 height 14
click at [541, 229] on span at bounding box center [535, 231] width 59 height 15
click at [424, 195] on button "Add Another Booth Set-up Date" at bounding box center [410, 191] width 93 height 13
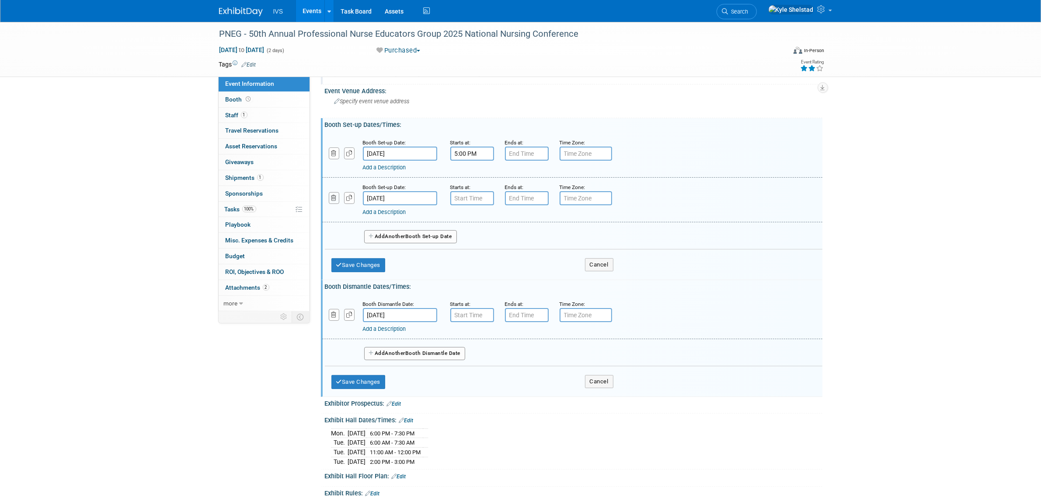
click at [333, 197] on icon "button" at bounding box center [335, 198] width 6 height 6
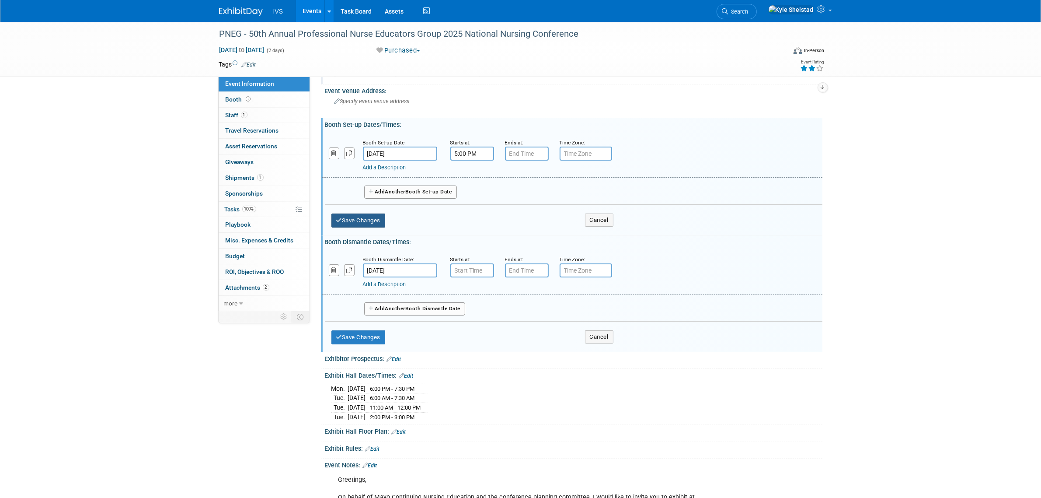
click at [361, 219] on button "Save Changes" at bounding box center [359, 220] width 54 height 14
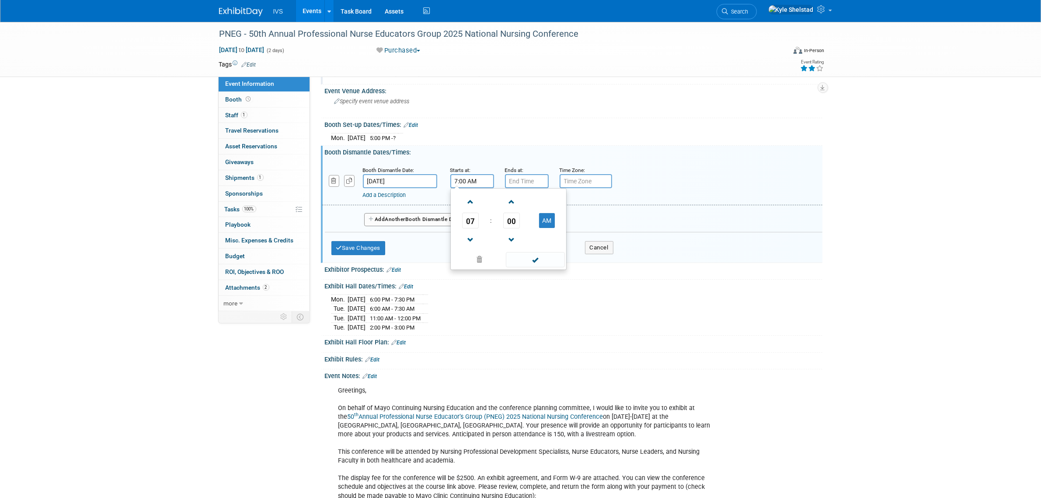
click at [478, 184] on input "7:00 AM" at bounding box center [473, 181] width 44 height 14
click at [467, 219] on span "07" at bounding box center [470, 221] width 17 height 16
click at [547, 193] on td "03" at bounding box center [551, 202] width 28 height 24
click at [546, 224] on button "AM" at bounding box center [547, 220] width 16 height 15
type input "3:00 PM"
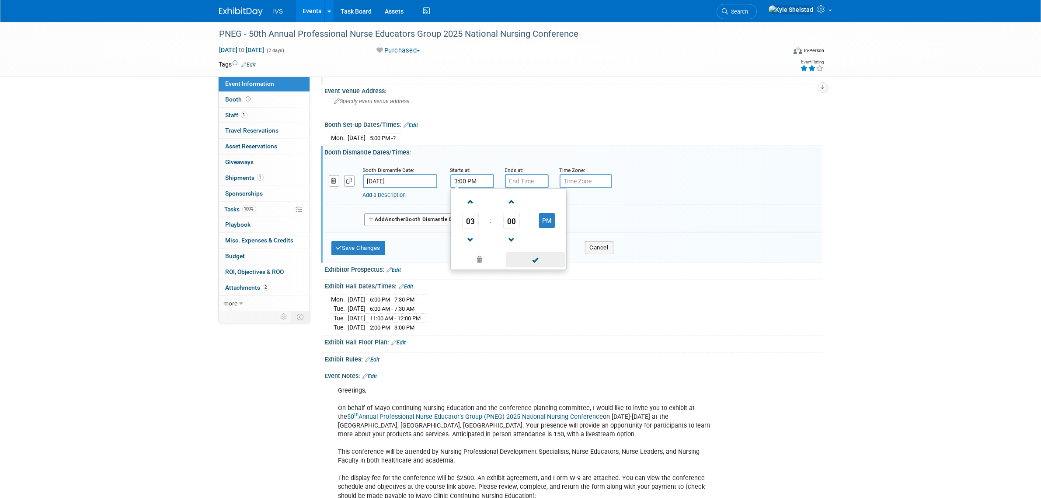
click at [542, 255] on span at bounding box center [535, 259] width 59 height 15
click at [351, 248] on button "Save Changes" at bounding box center [359, 248] width 54 height 14
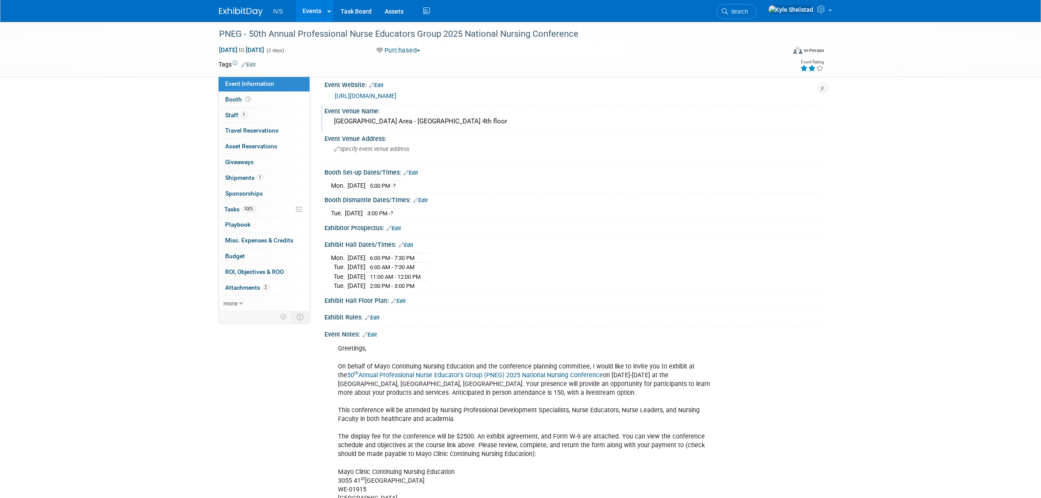
scroll to position [0, 0]
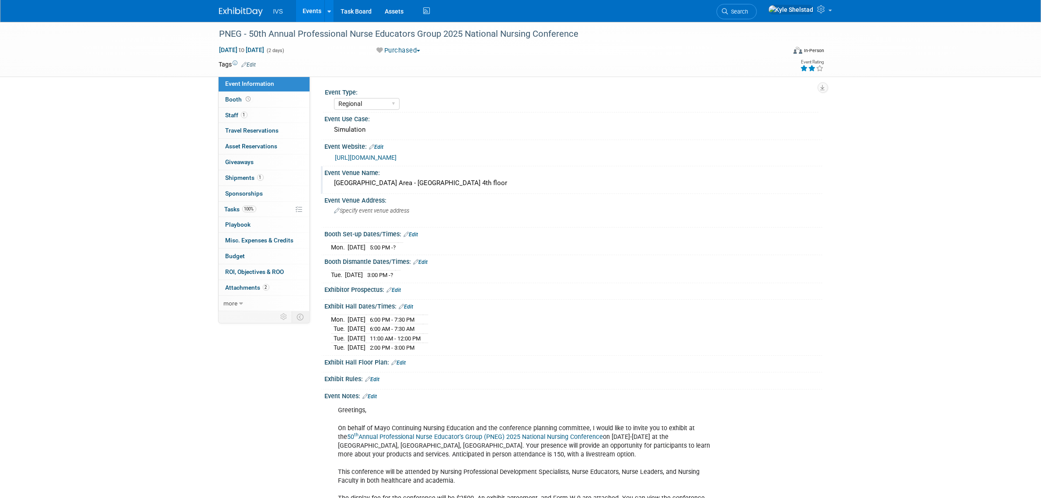
click at [527, 182] on div "Hilton Rochester Mayo Clinic Area - Doctors Mayo Hall 4th floor" at bounding box center [574, 183] width 485 height 14
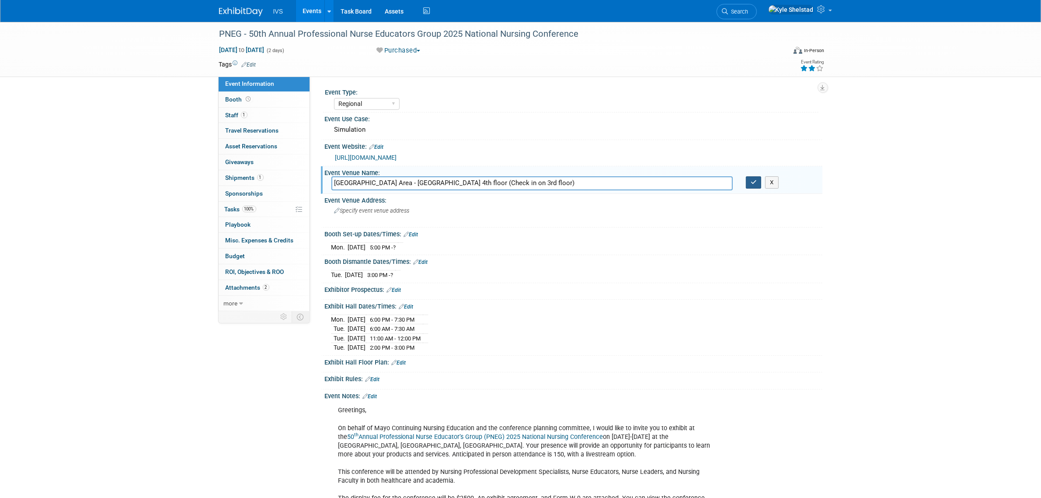
type input "Hilton Rochester Mayo Clinic Area - Doctors Mayo Hall 4th floor (Check in on 3r…"
click at [752, 182] on icon "button" at bounding box center [754, 182] width 6 height 6
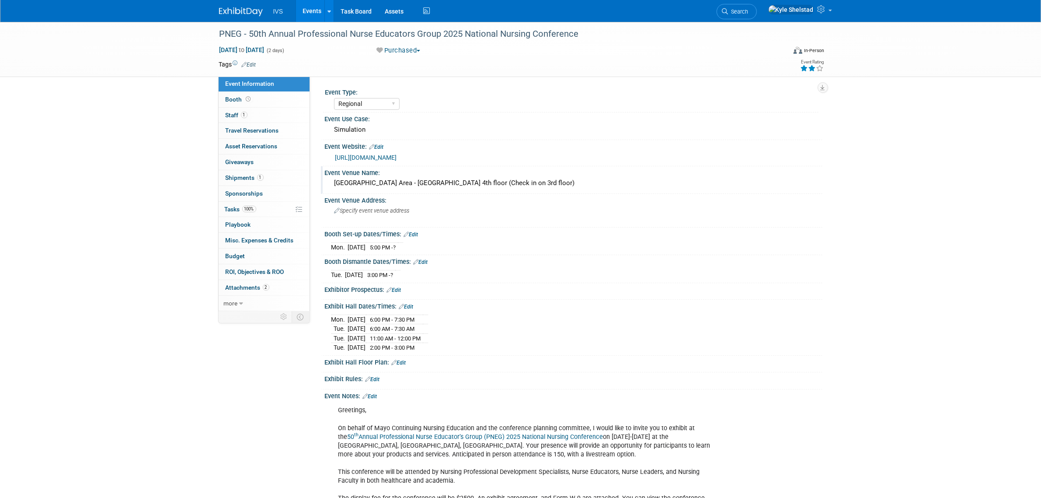
click at [317, 14] on link "Events" at bounding box center [312, 11] width 32 height 22
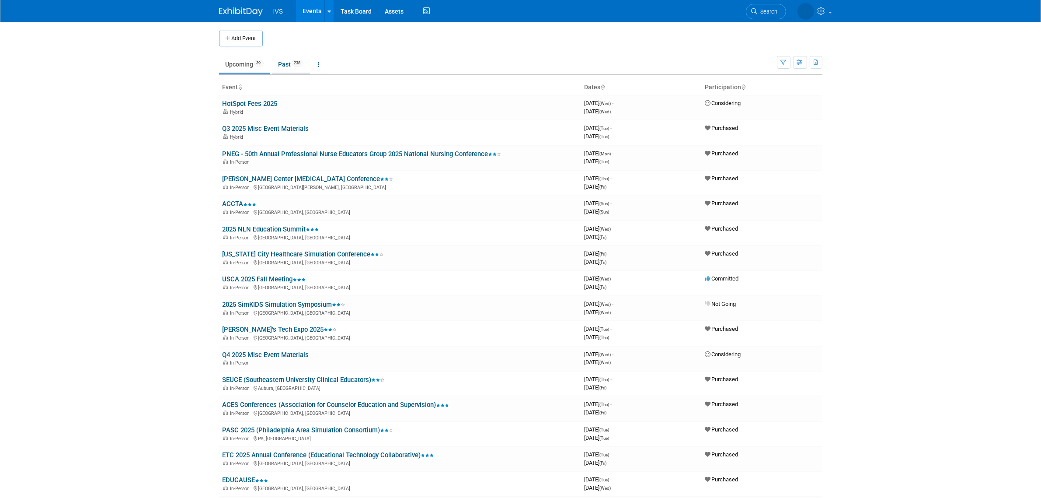
click at [302, 68] on link "Past 238" at bounding box center [291, 64] width 38 height 17
